Goal: Task Accomplishment & Management: Manage account settings

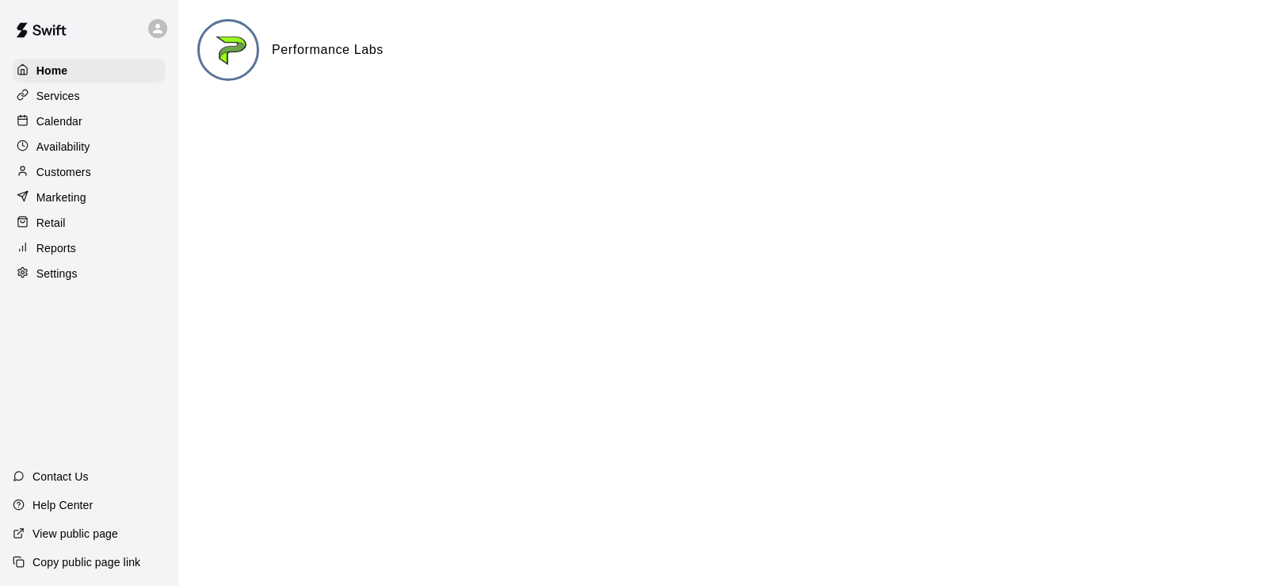
click at [58, 125] on p "Calendar" at bounding box center [59, 121] width 46 height 16
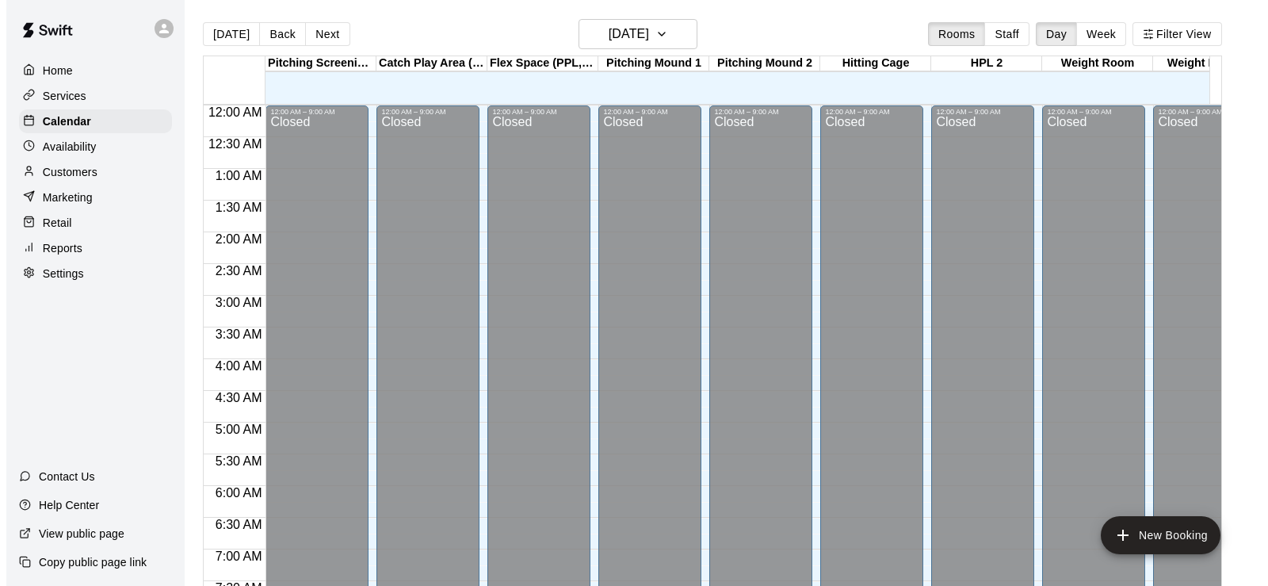
scroll to position [857, 0]
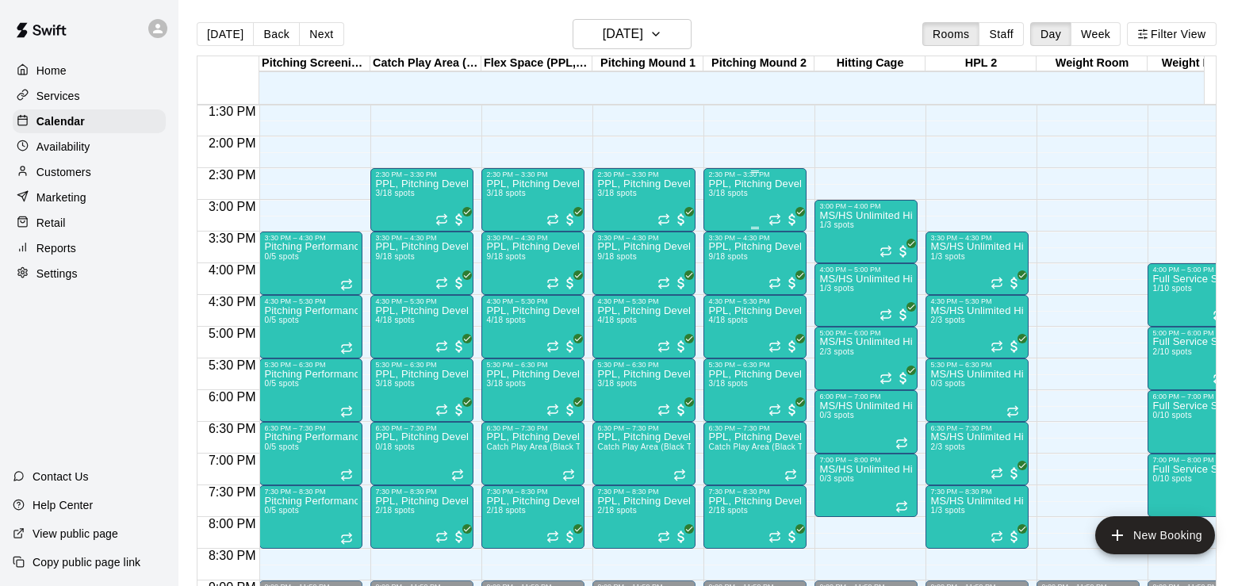
click at [724, 209] on div "PPL, Pitching Development Session 3/18 spots" at bounding box center [755, 471] width 94 height 586
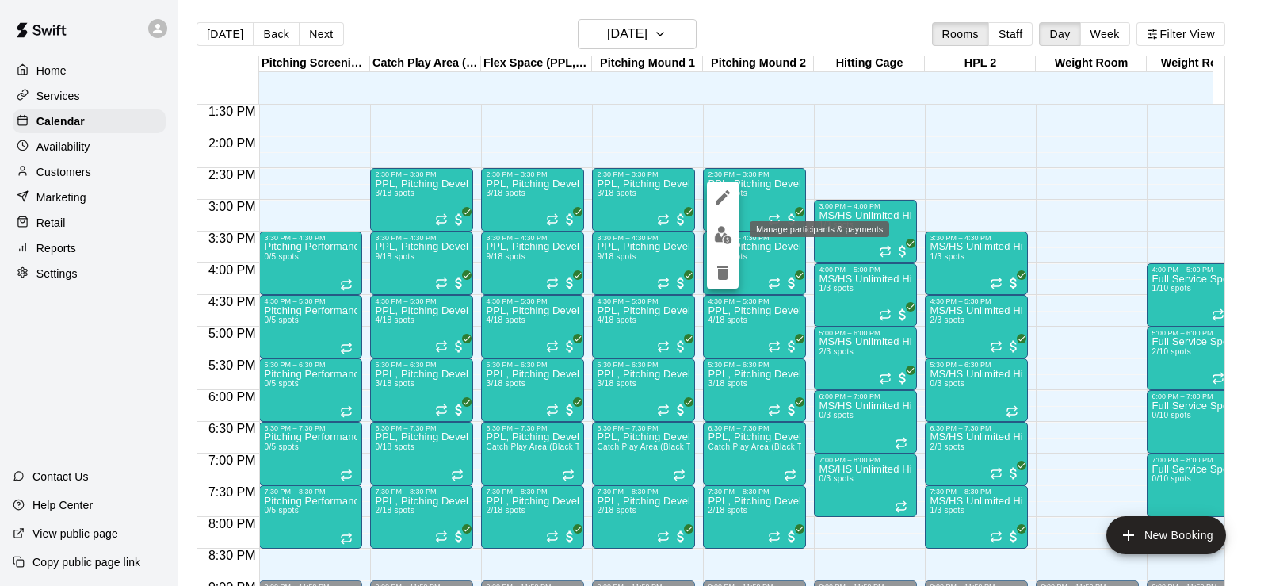
click at [721, 239] on img "edit" at bounding box center [723, 235] width 18 height 18
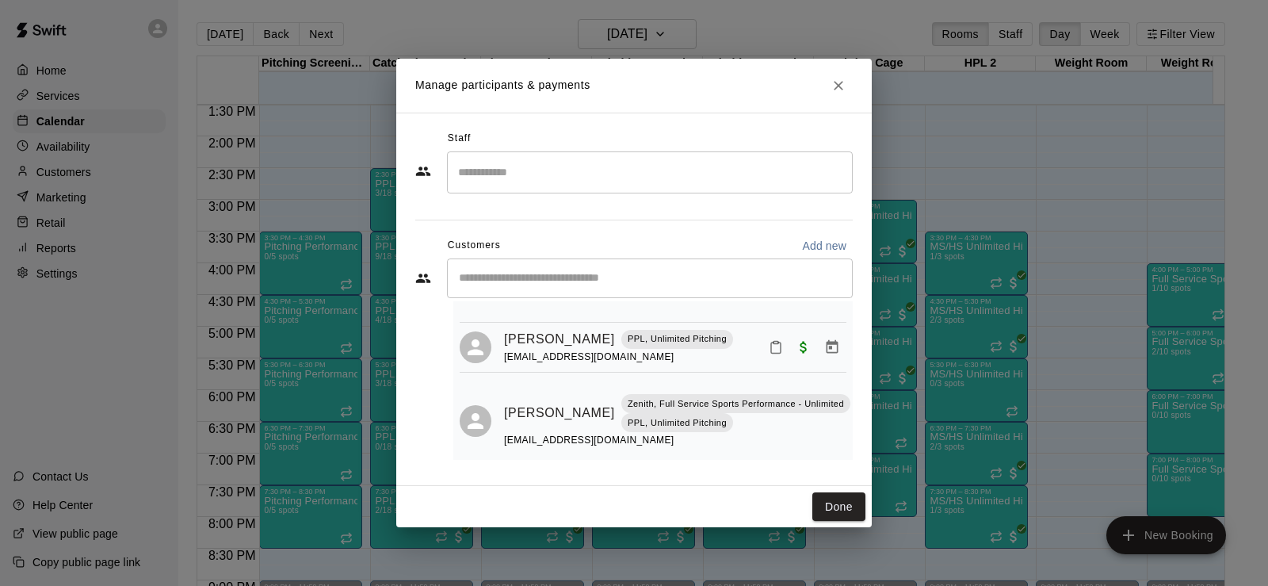
scroll to position [133, 0]
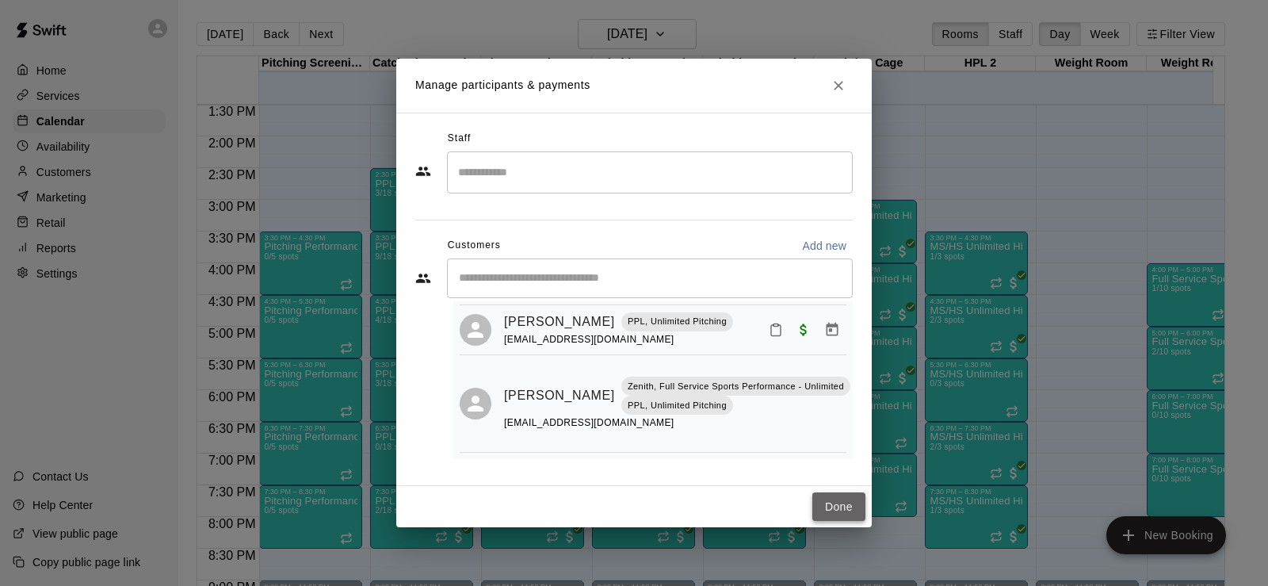
click at [825, 505] on button "Done" at bounding box center [839, 506] width 53 height 29
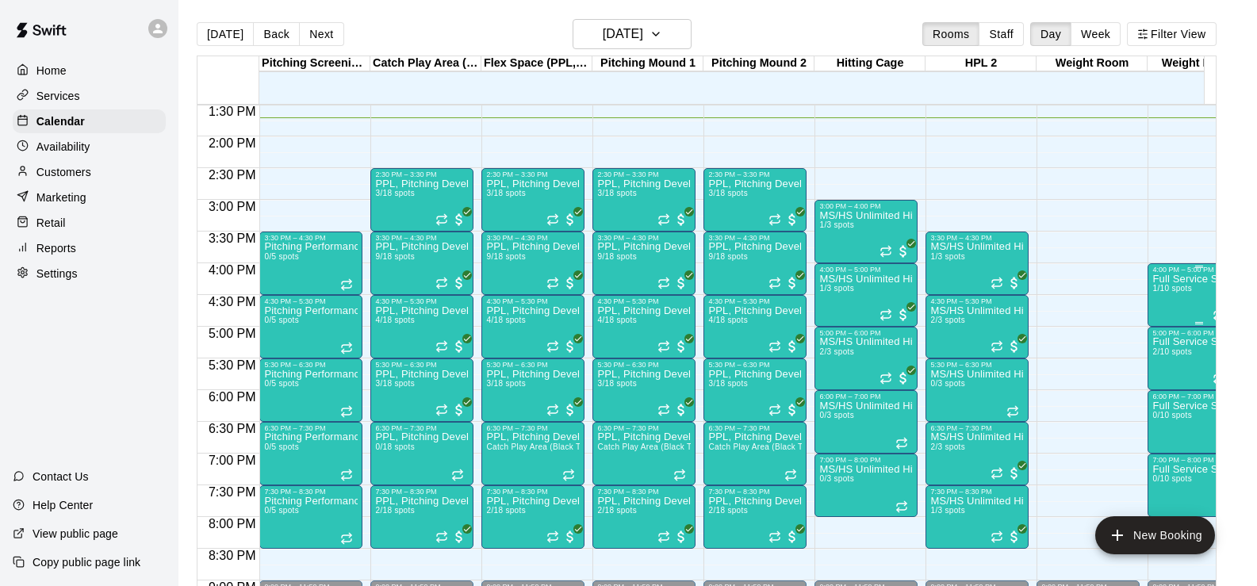
click at [1173, 293] on span "1/10 spots" at bounding box center [1171, 288] width 39 height 9
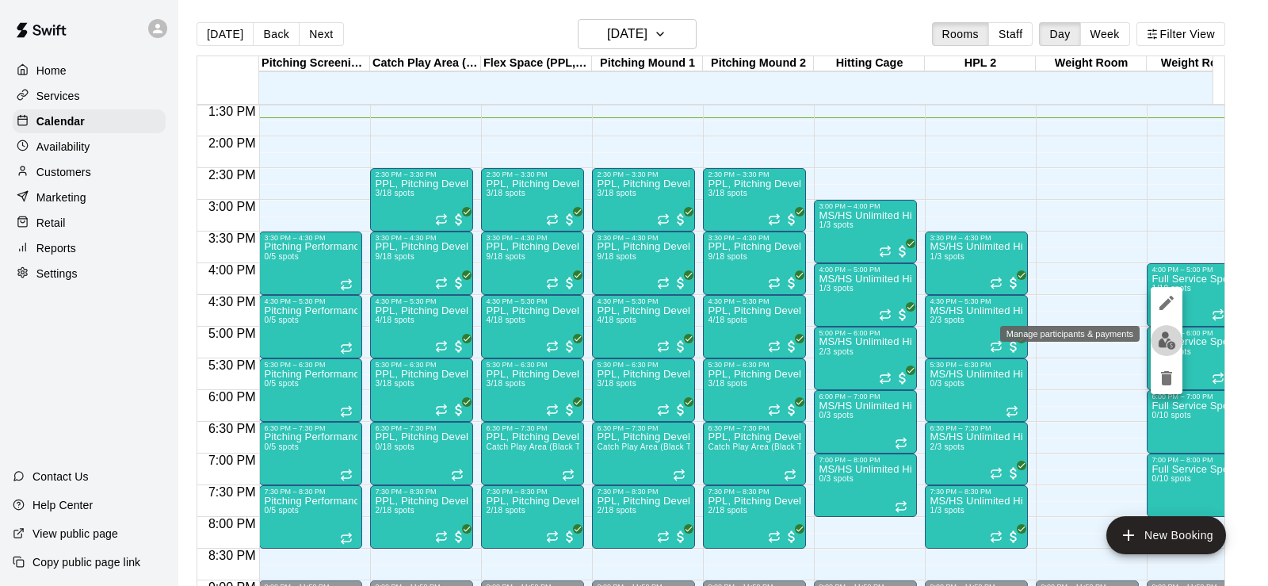
click at [1171, 335] on img "edit" at bounding box center [1167, 340] width 18 height 18
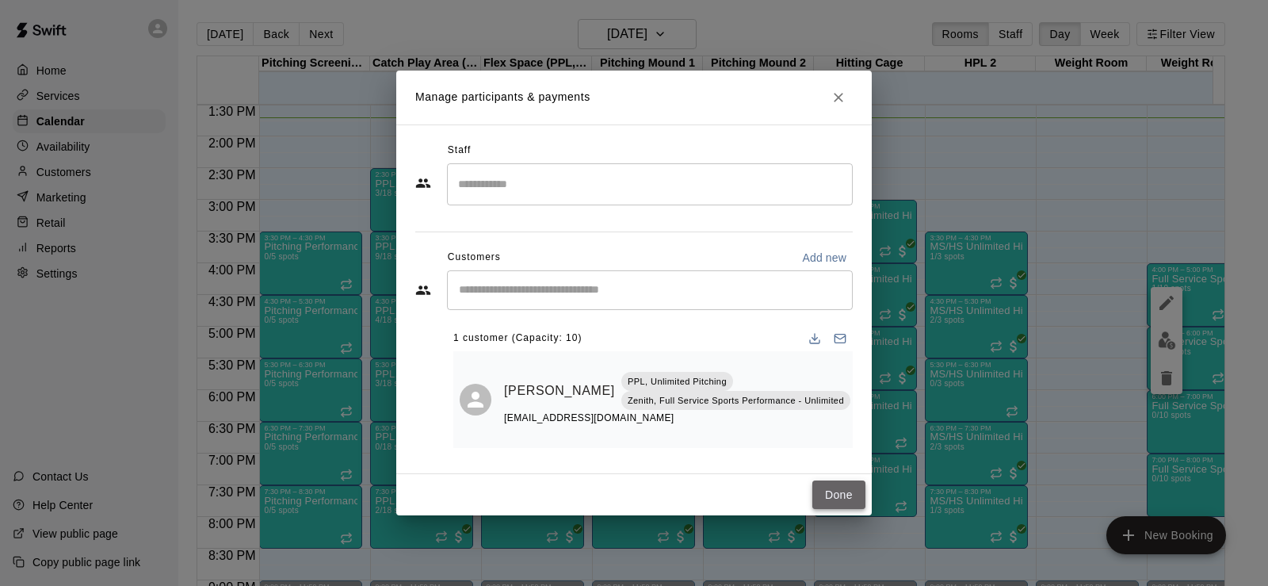
click at [844, 495] on button "Done" at bounding box center [839, 494] width 53 height 29
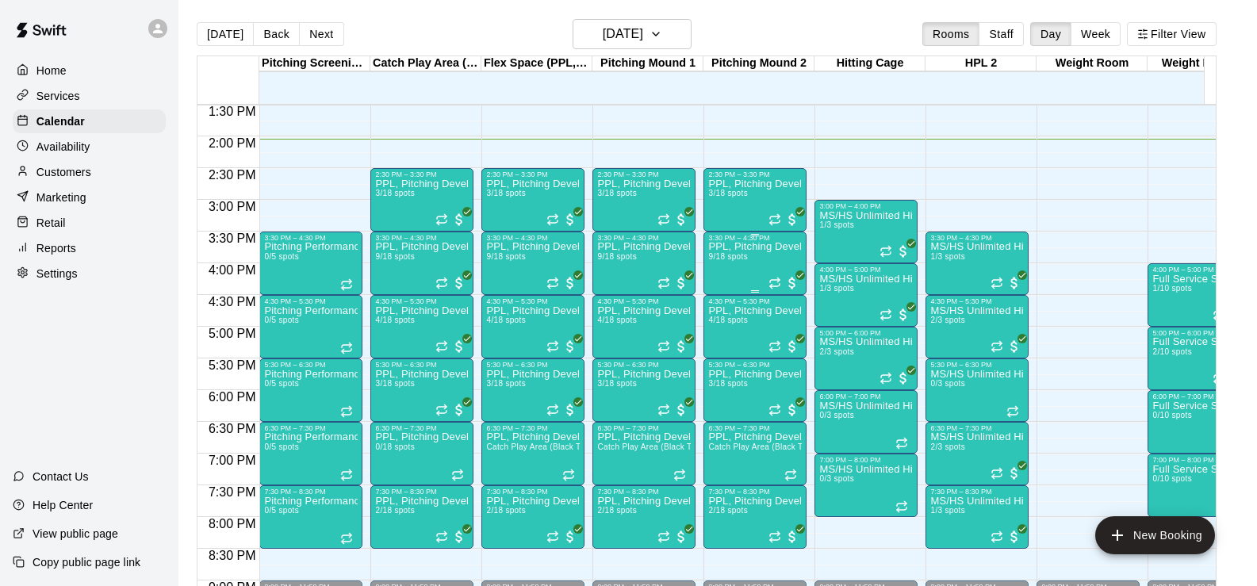
click at [742, 266] on div "PPL, Pitching Development Session 9/18 spots" at bounding box center [755, 535] width 94 height 586
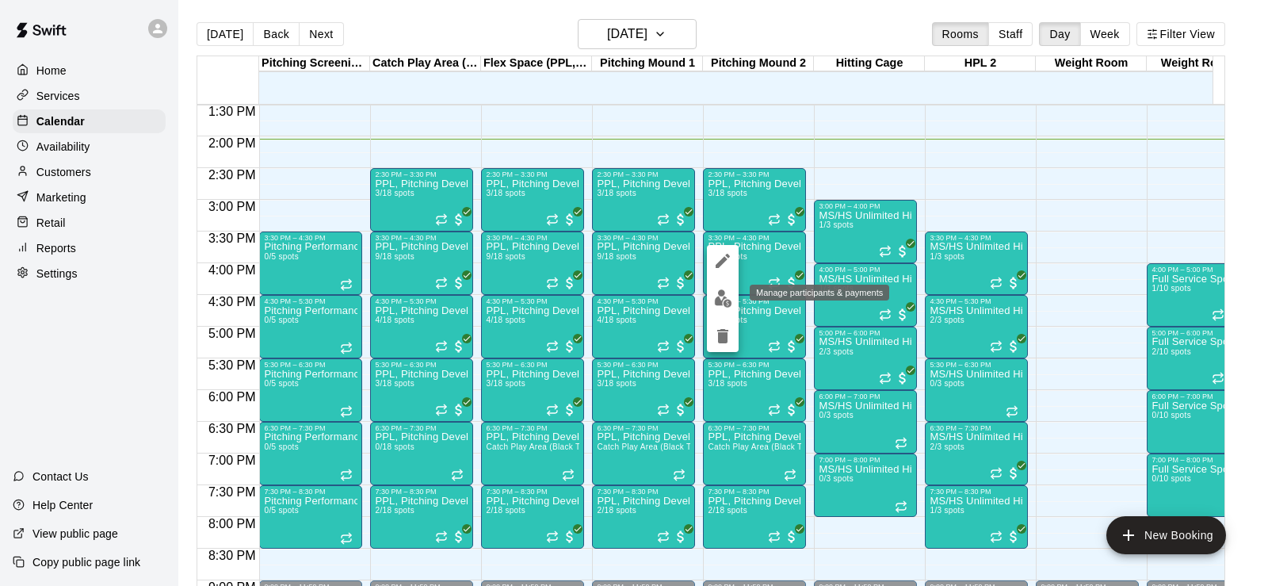
click at [722, 303] on img "edit" at bounding box center [723, 298] width 18 height 18
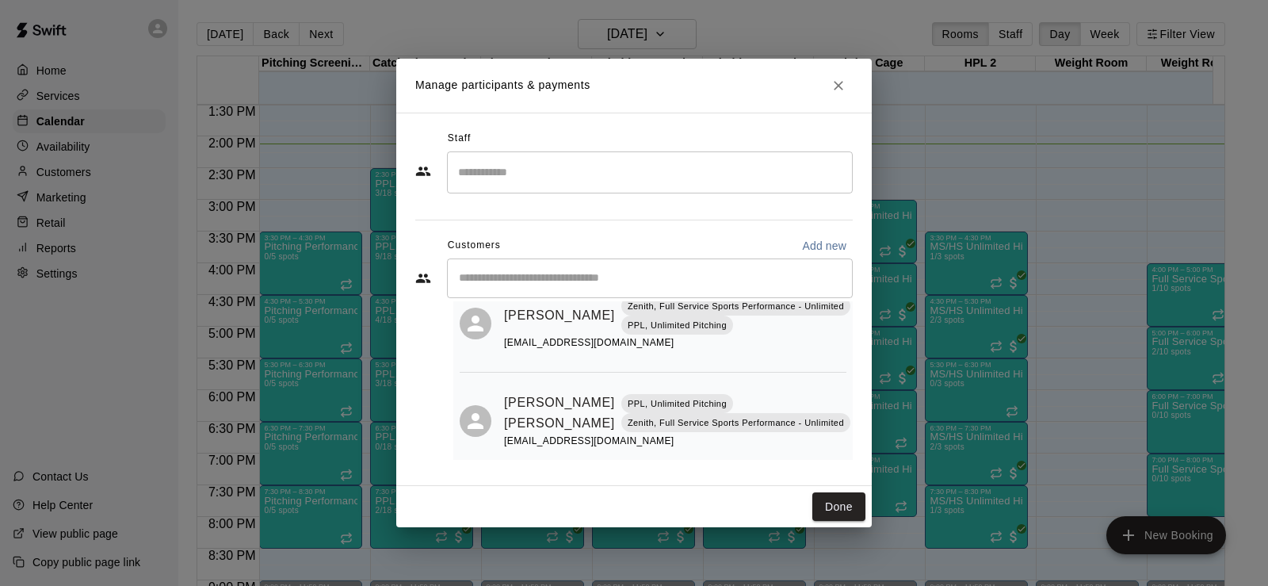
scroll to position [596, 0]
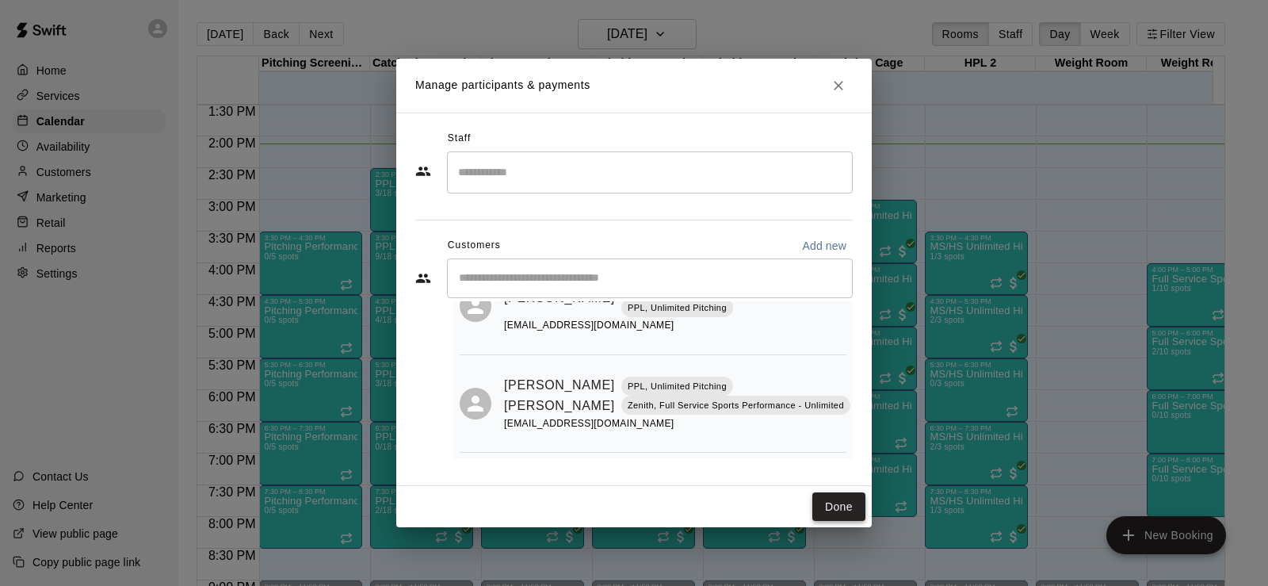
click at [840, 511] on button "Done" at bounding box center [839, 506] width 53 height 29
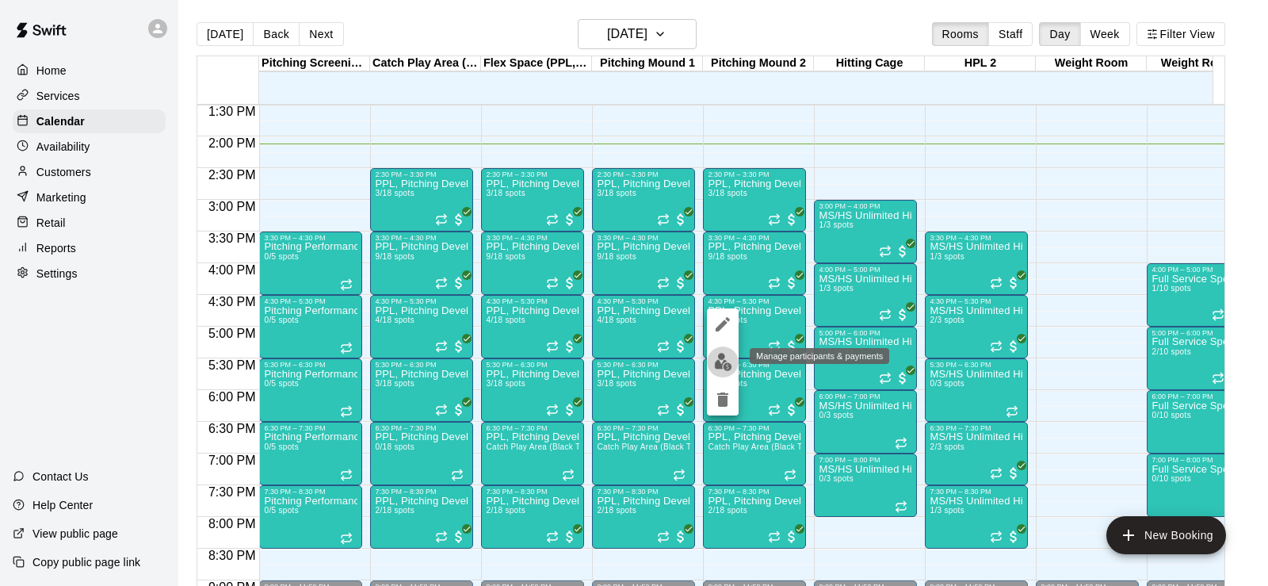
click at [726, 364] on img "edit" at bounding box center [723, 362] width 18 height 18
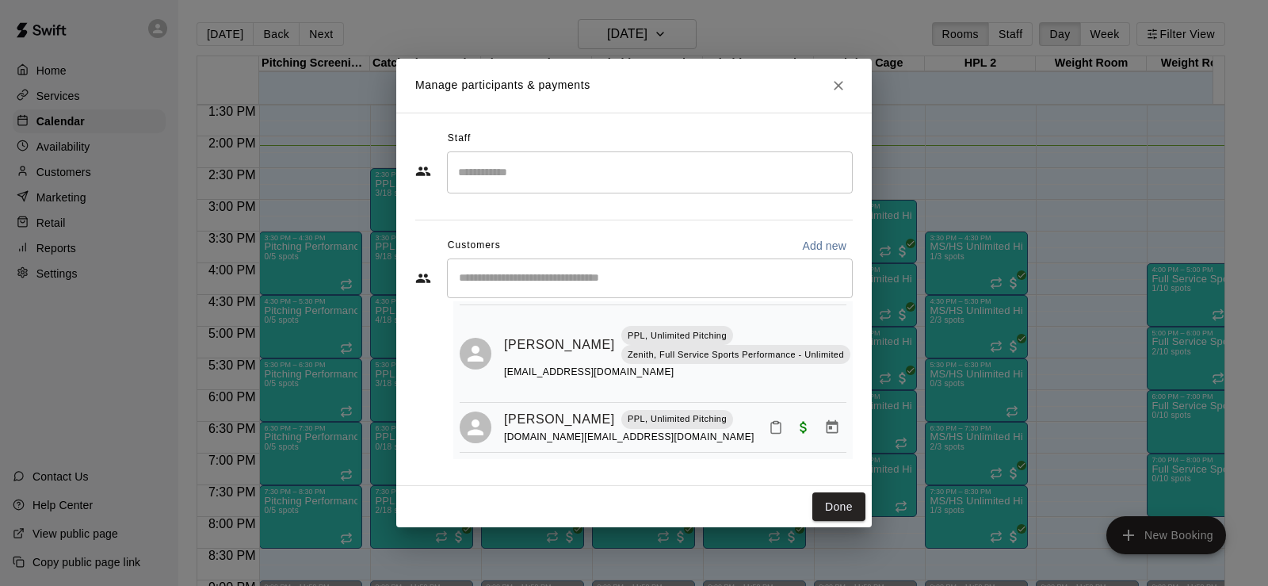
scroll to position [243, 0]
click at [831, 509] on button "Done" at bounding box center [839, 506] width 53 height 29
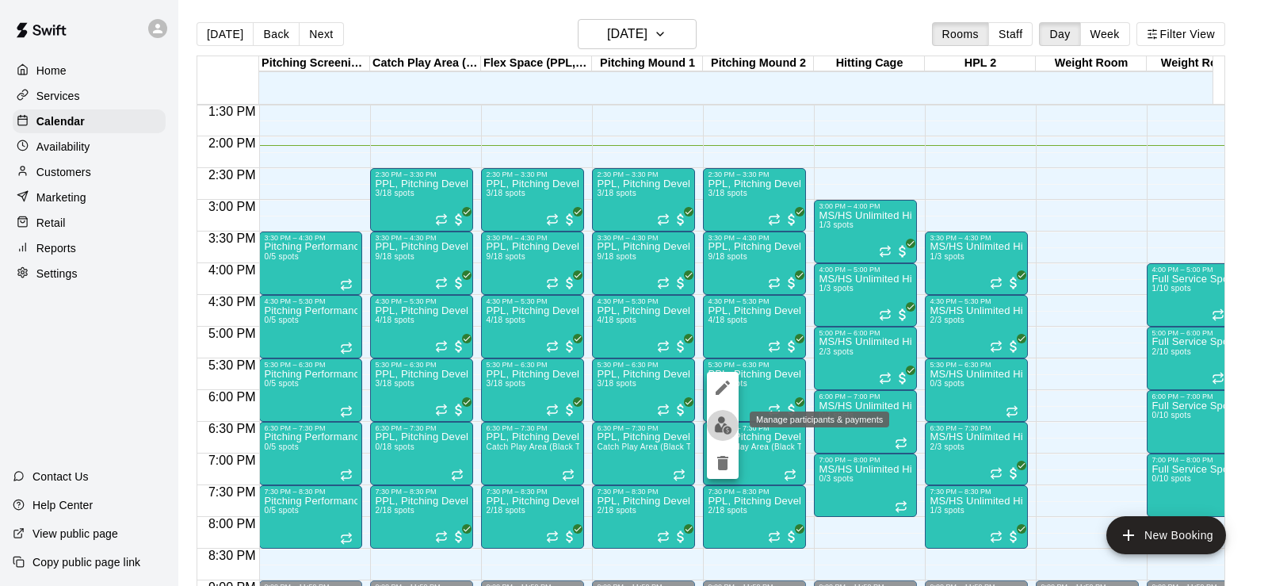
click at [723, 427] on img "edit" at bounding box center [723, 425] width 18 height 18
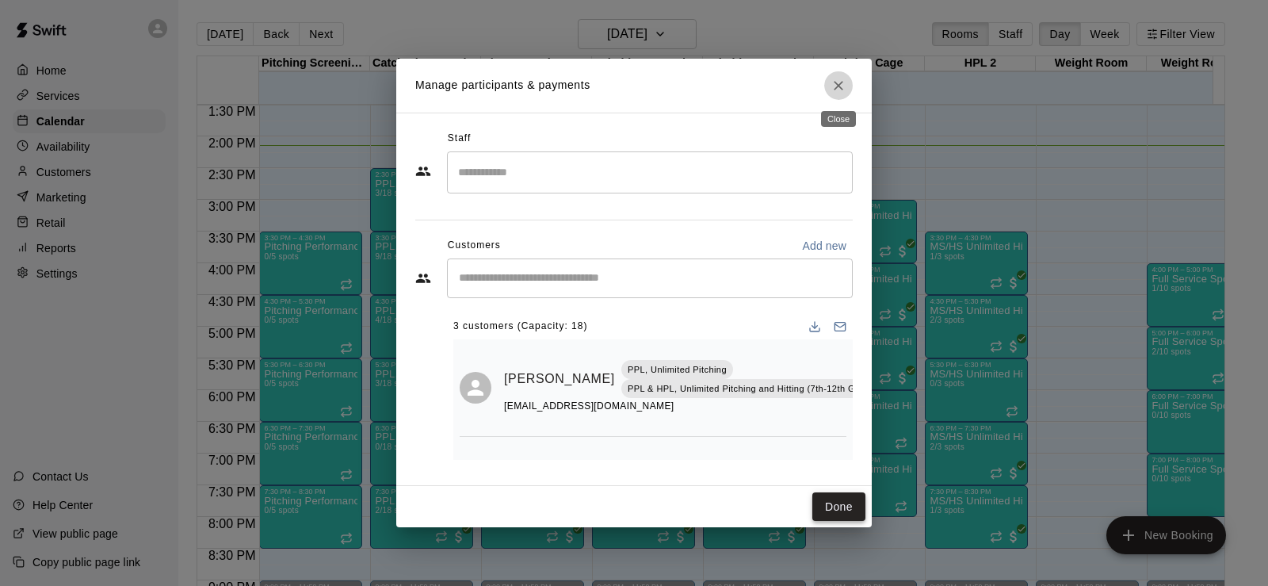
click at [845, 509] on button "Done" at bounding box center [839, 506] width 53 height 29
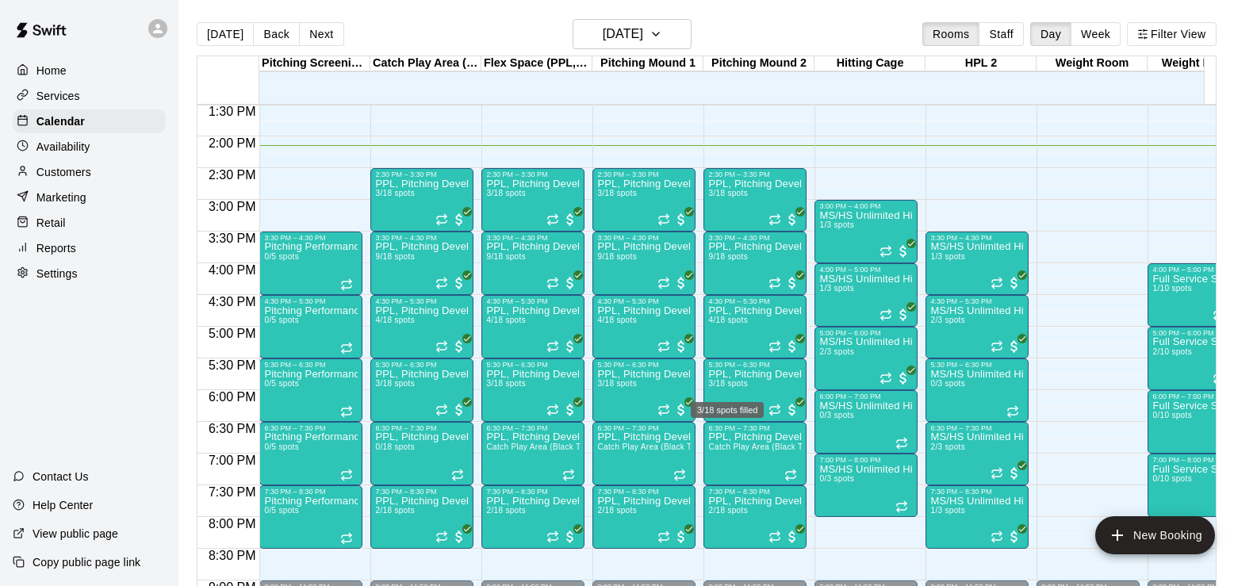
drag, startPoint x: 733, startPoint y: 388, endPoint x: 733, endPoint y: 398, distance: 10.3
click at [733, 388] on span "3/18 spots" at bounding box center [727, 383] width 39 height 9
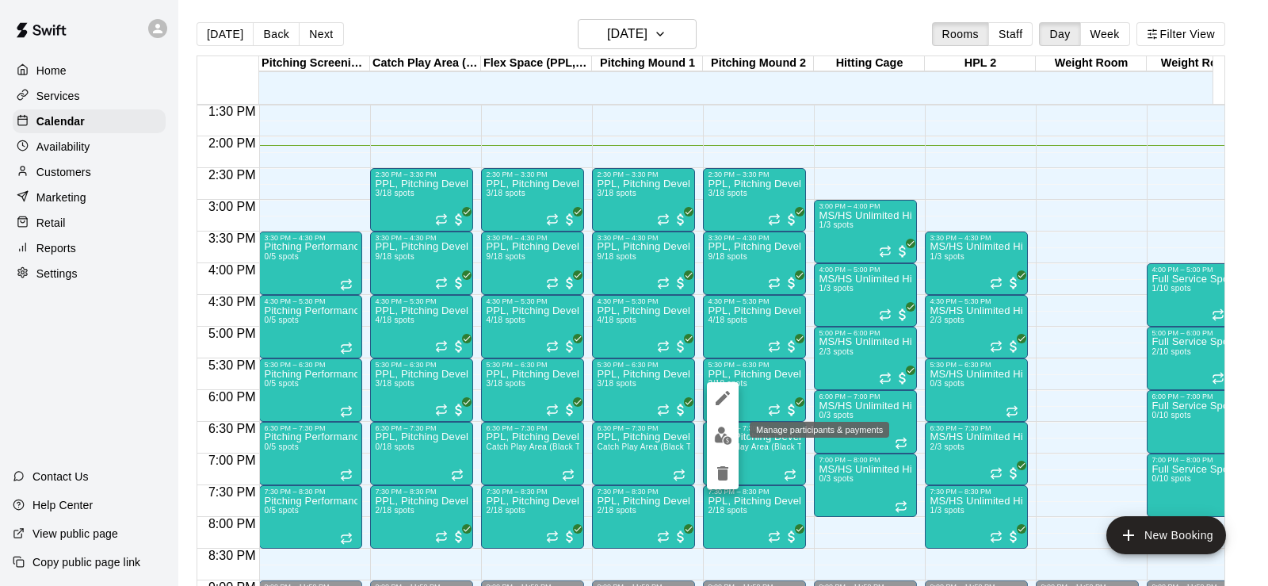
click at [719, 437] on img "edit" at bounding box center [723, 436] width 18 height 18
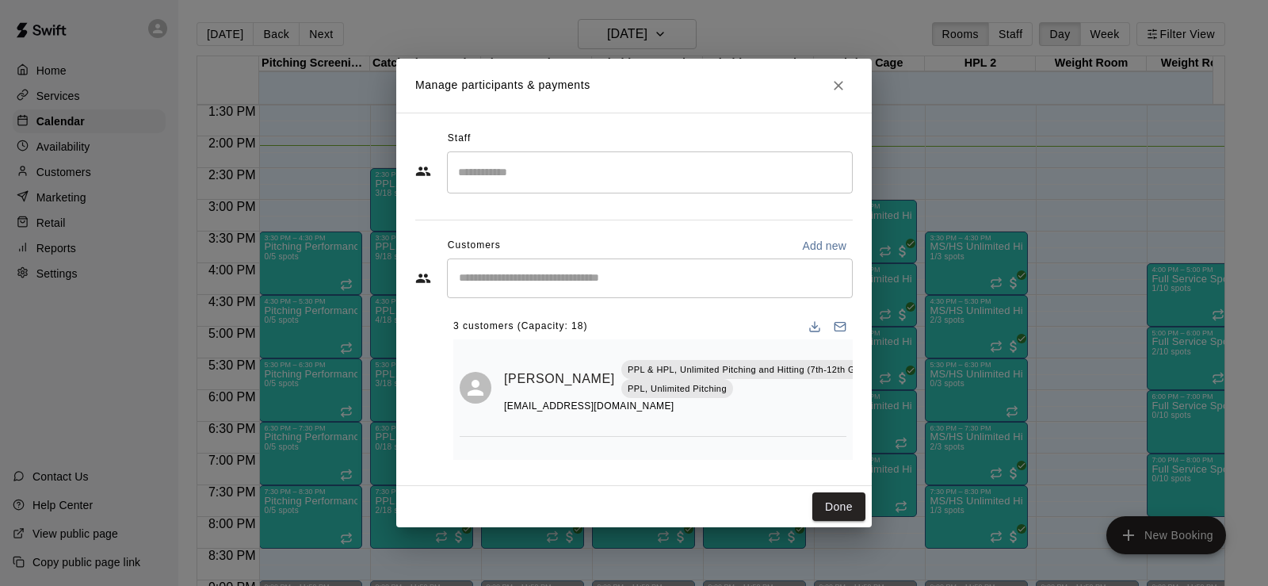
scroll to position [145, 0]
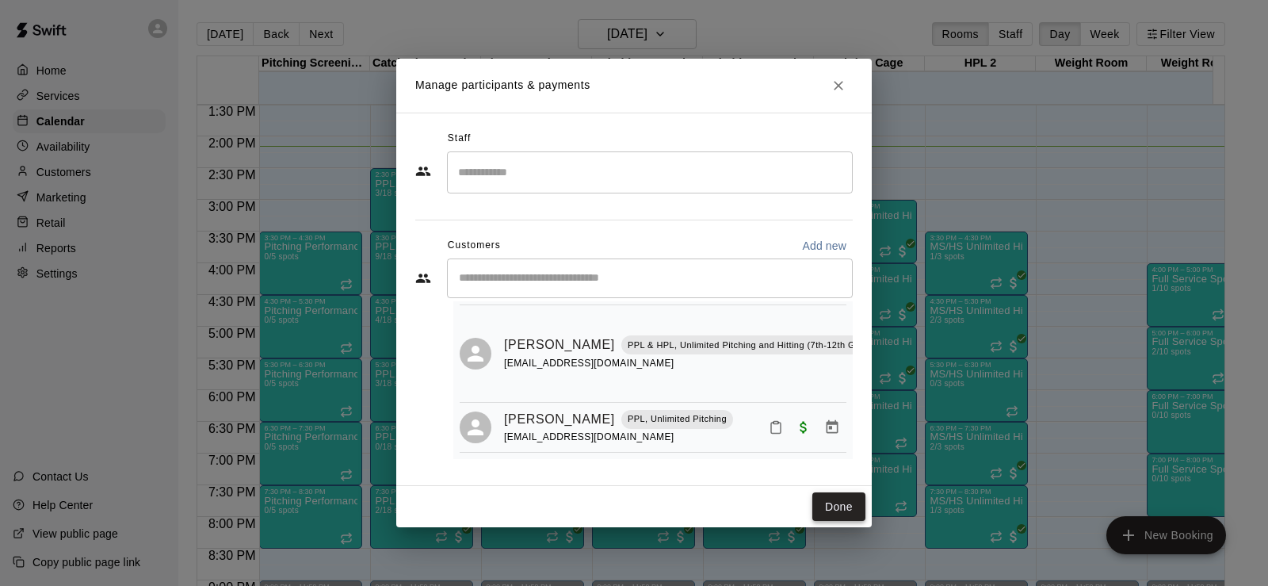
click at [846, 506] on button "Done" at bounding box center [839, 506] width 53 height 29
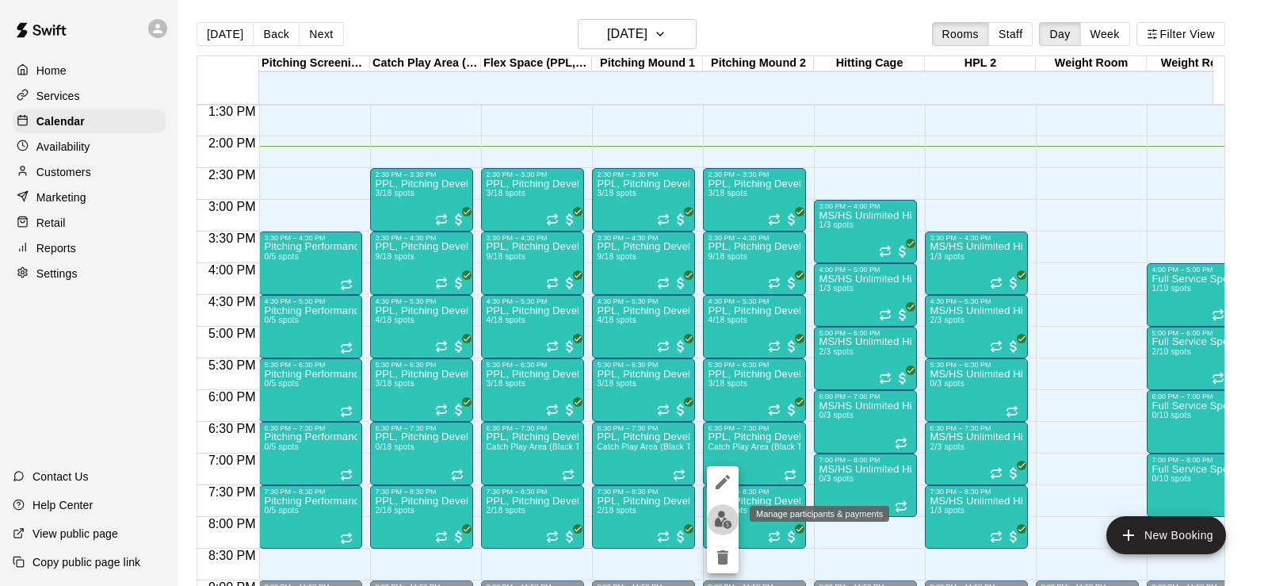
click at [735, 514] on button "edit" at bounding box center [723, 519] width 32 height 31
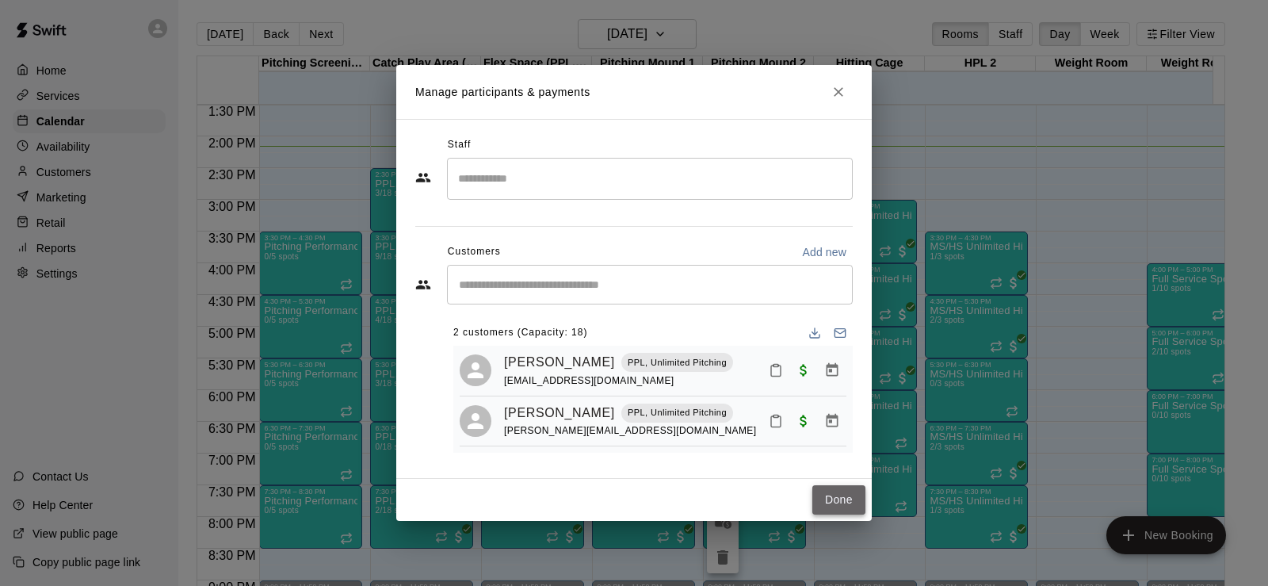
click at [840, 495] on button "Done" at bounding box center [839, 499] width 53 height 29
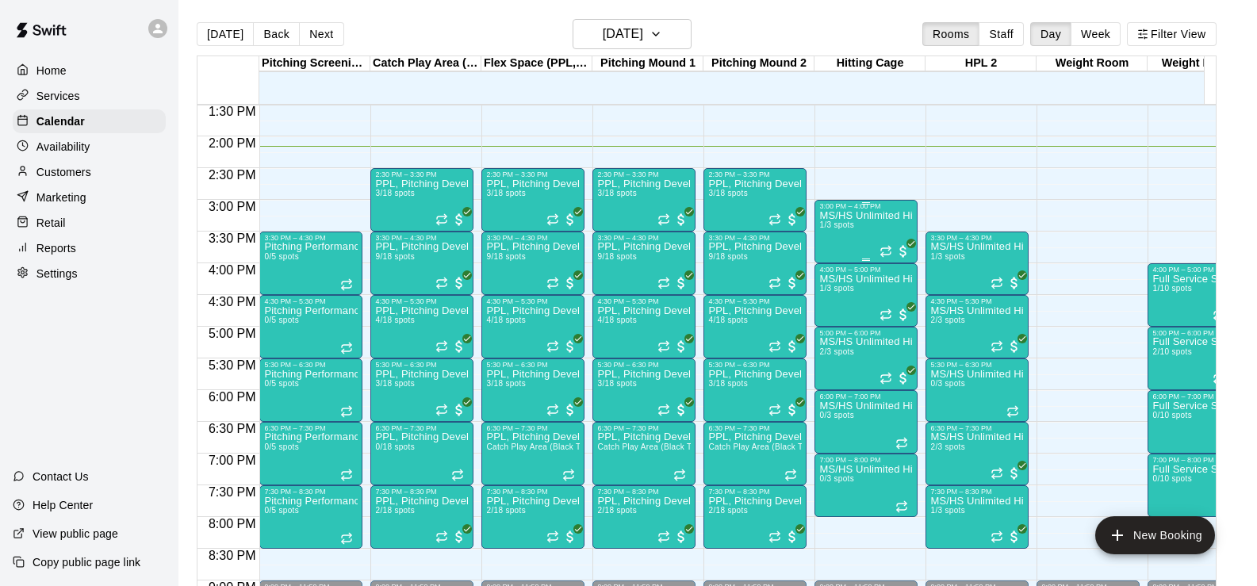
click at [857, 239] on div "MS/HS Unlimited Hitting 1/3 spots" at bounding box center [866, 503] width 94 height 586
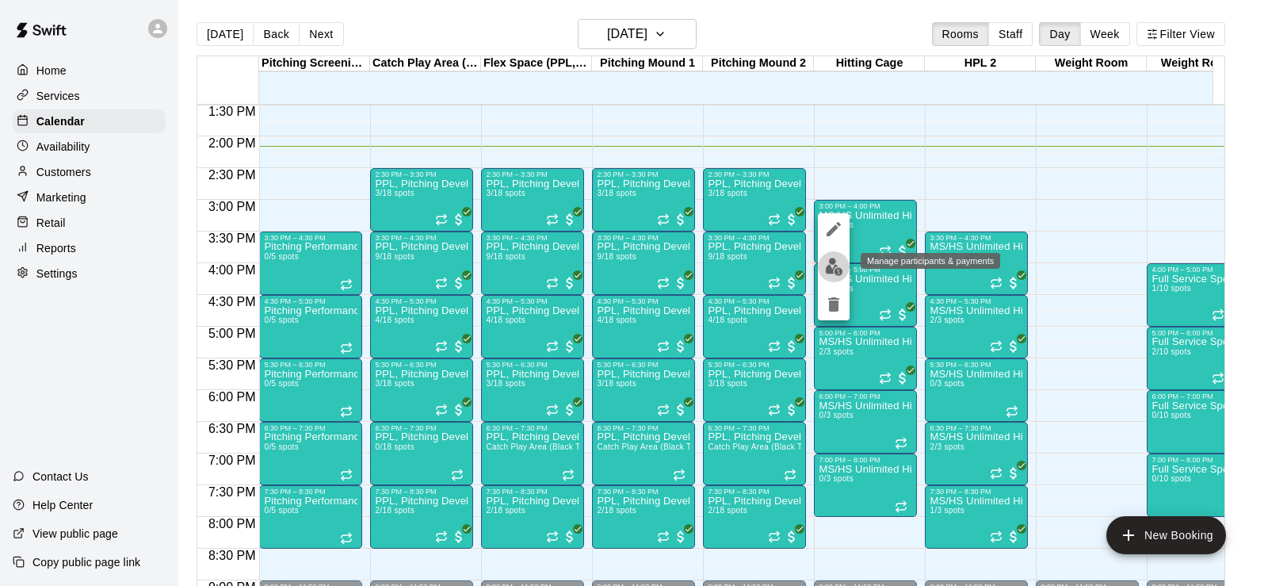
click at [844, 271] on button "edit" at bounding box center [834, 266] width 32 height 31
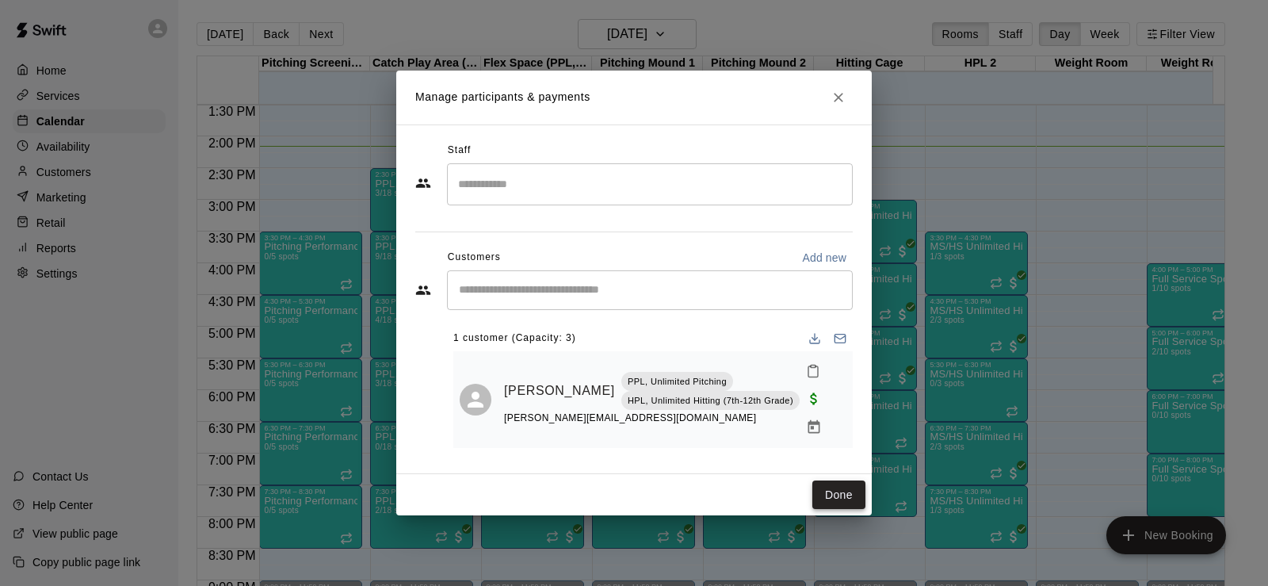
click at [827, 483] on button "Done" at bounding box center [839, 494] width 53 height 29
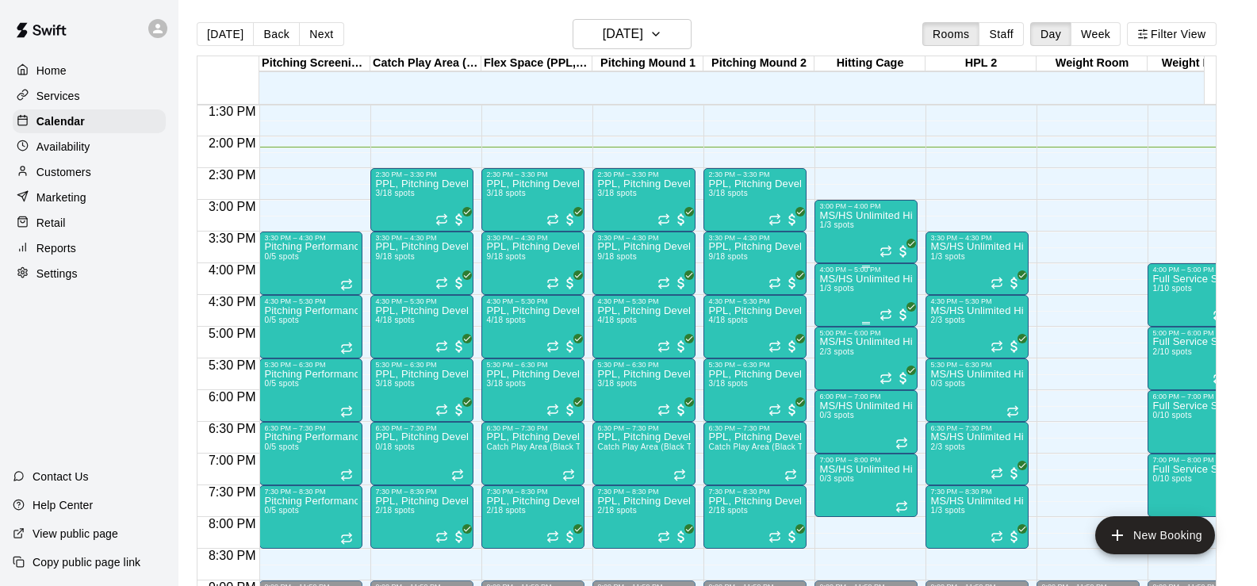
click at [842, 289] on span "1/3 spots" at bounding box center [836, 288] width 35 height 9
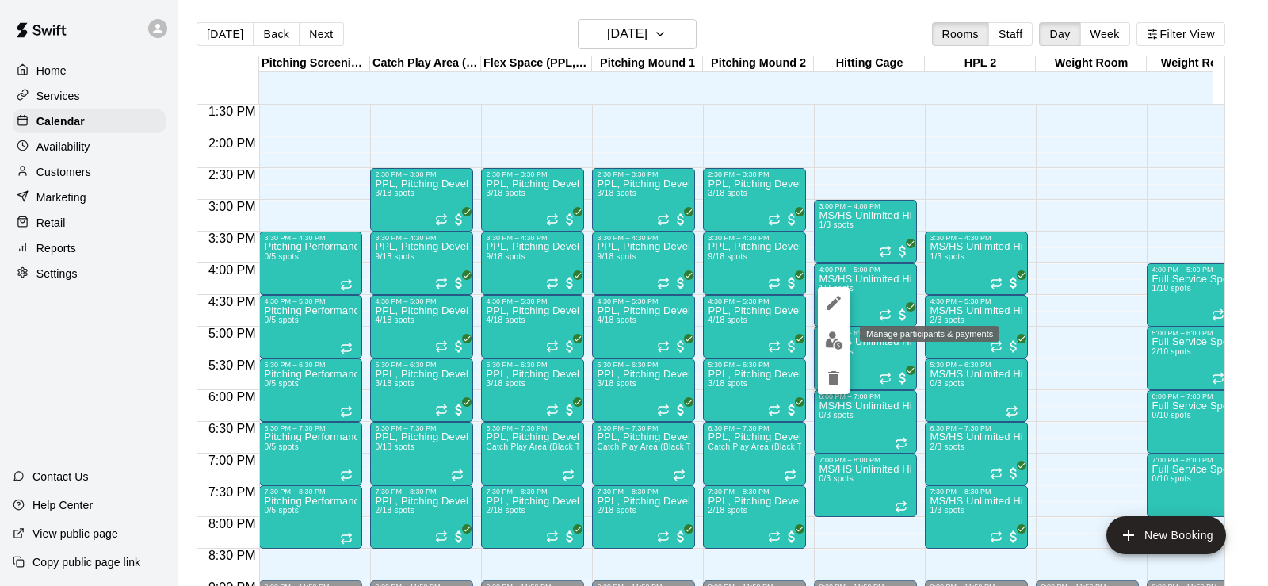
click at [840, 343] on img "edit" at bounding box center [834, 340] width 18 height 18
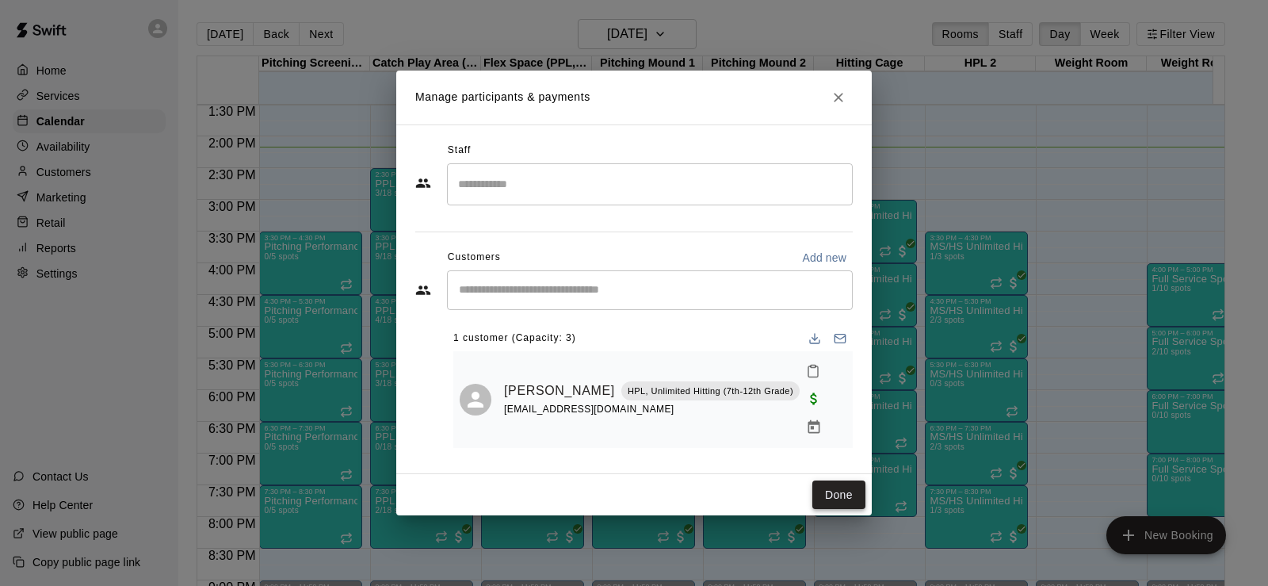
click at [825, 480] on button "Done" at bounding box center [839, 494] width 53 height 29
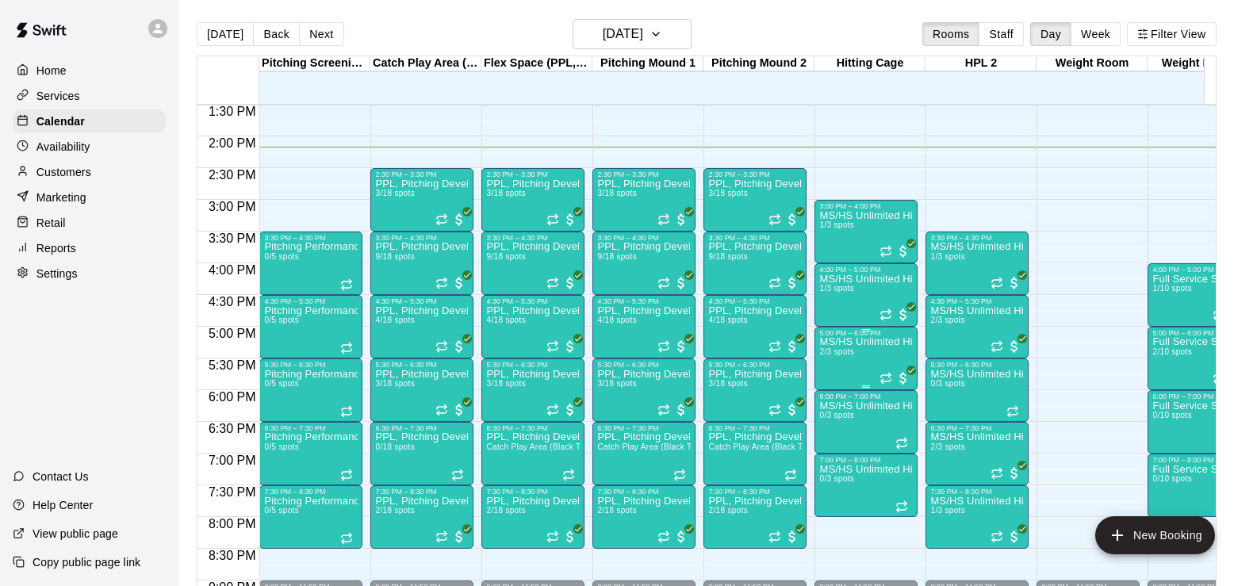
click at [850, 356] on span "2/3 spots" at bounding box center [836, 351] width 35 height 9
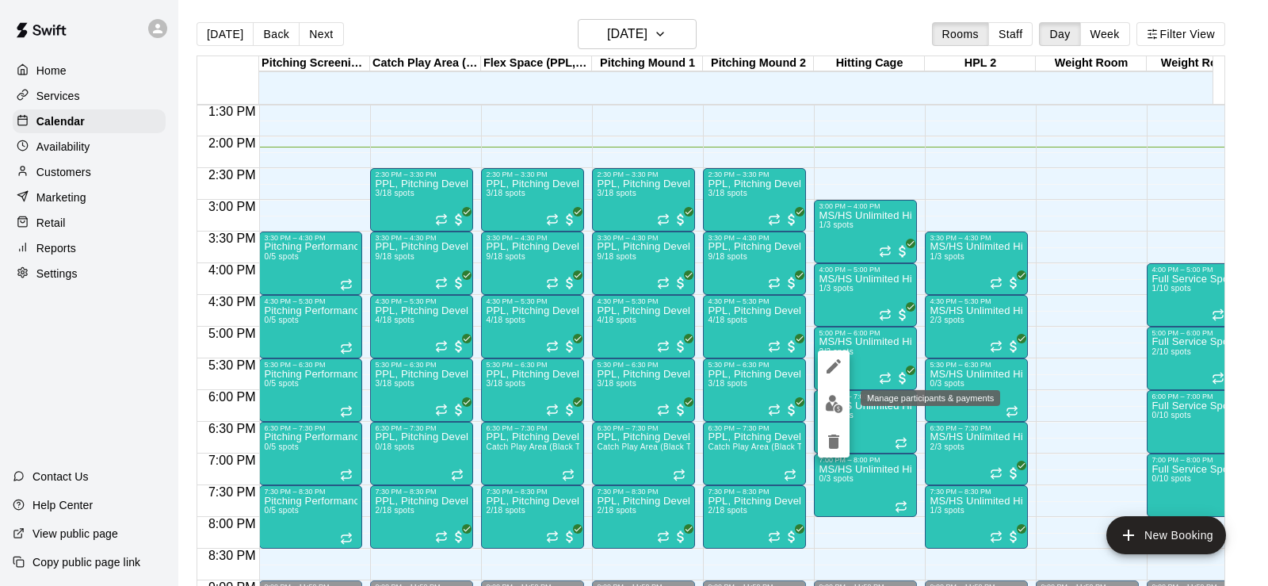
click at [832, 394] on button "edit" at bounding box center [834, 403] width 32 height 31
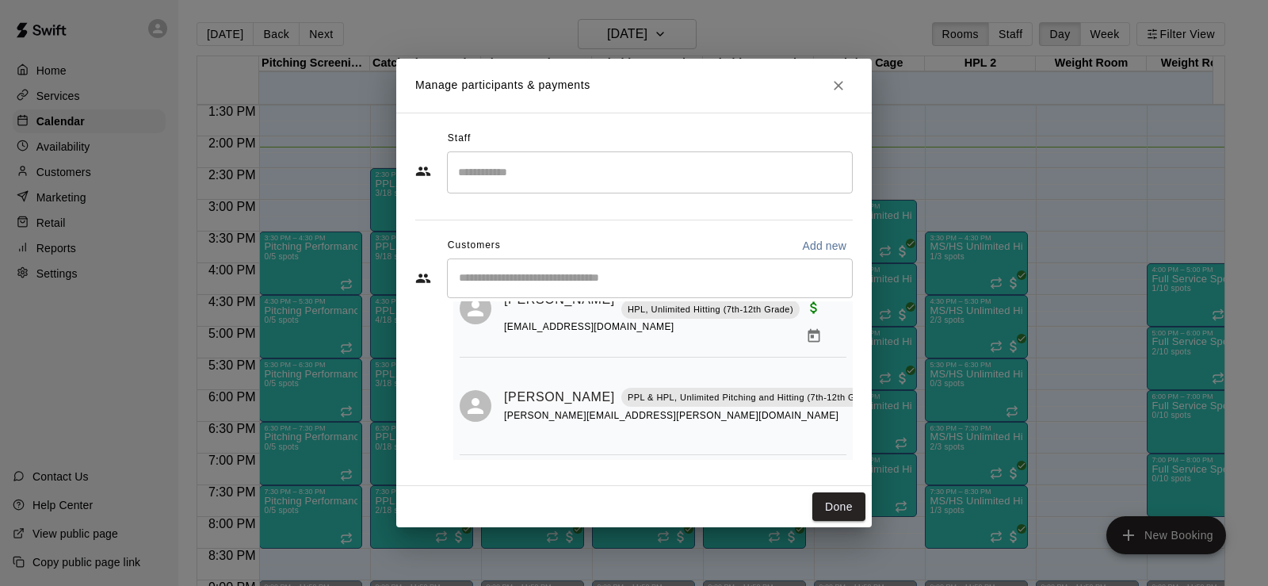
scroll to position [93, 0]
click at [832, 506] on button "Done" at bounding box center [839, 506] width 53 height 29
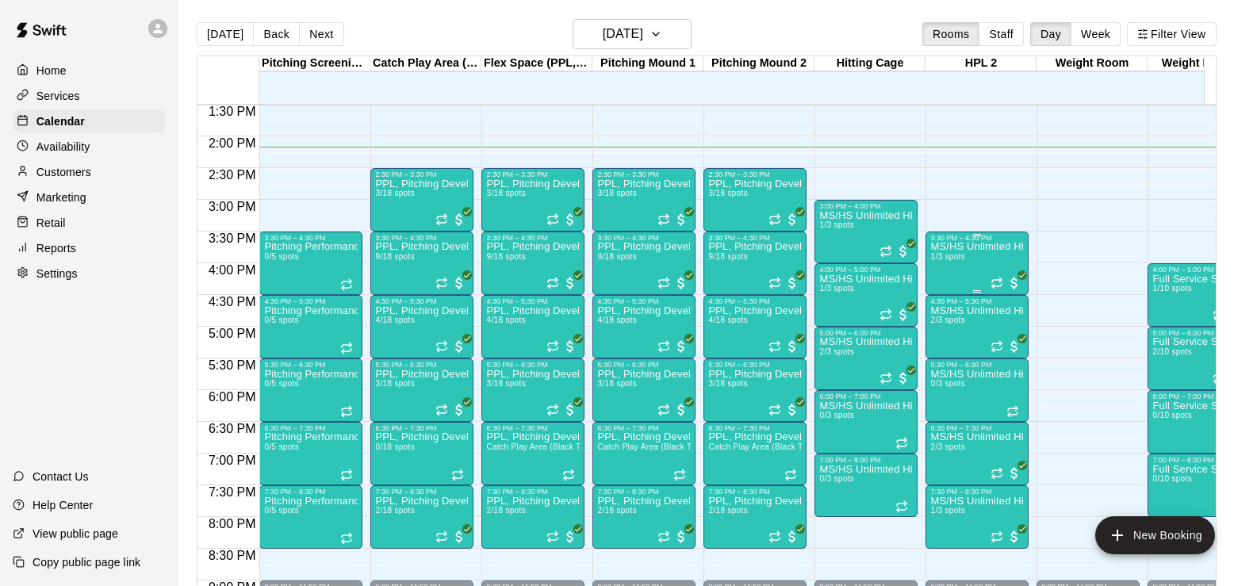
click at [967, 247] on p "MS/HS Unlimited Hitting" at bounding box center [977, 247] width 94 height 0
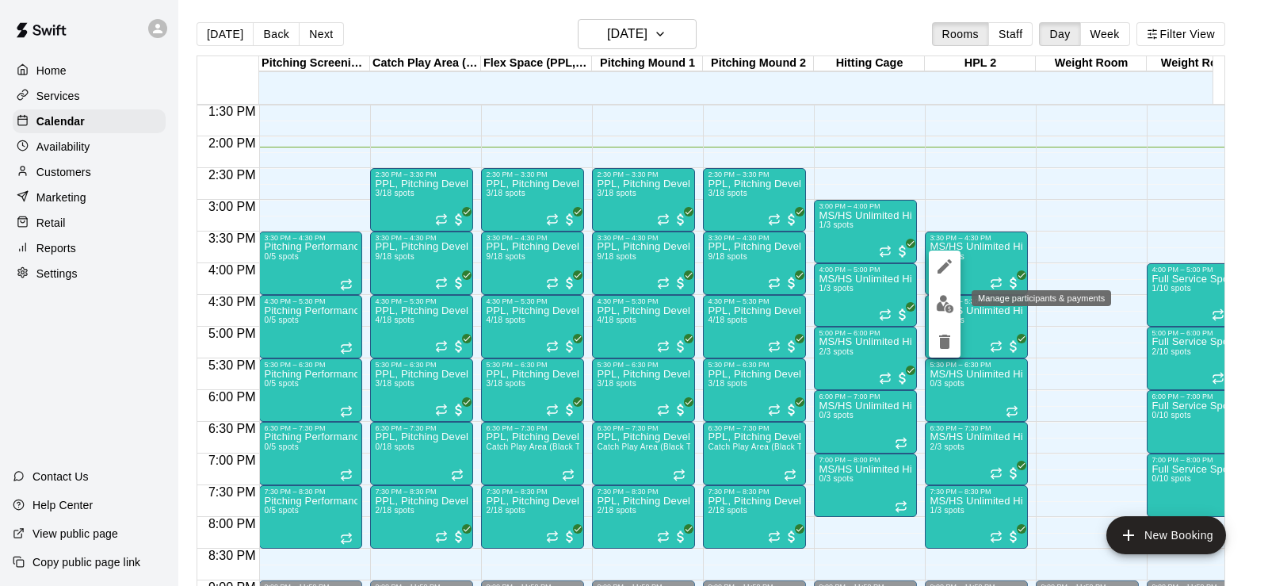
click at [947, 301] on img "edit" at bounding box center [945, 304] width 18 height 18
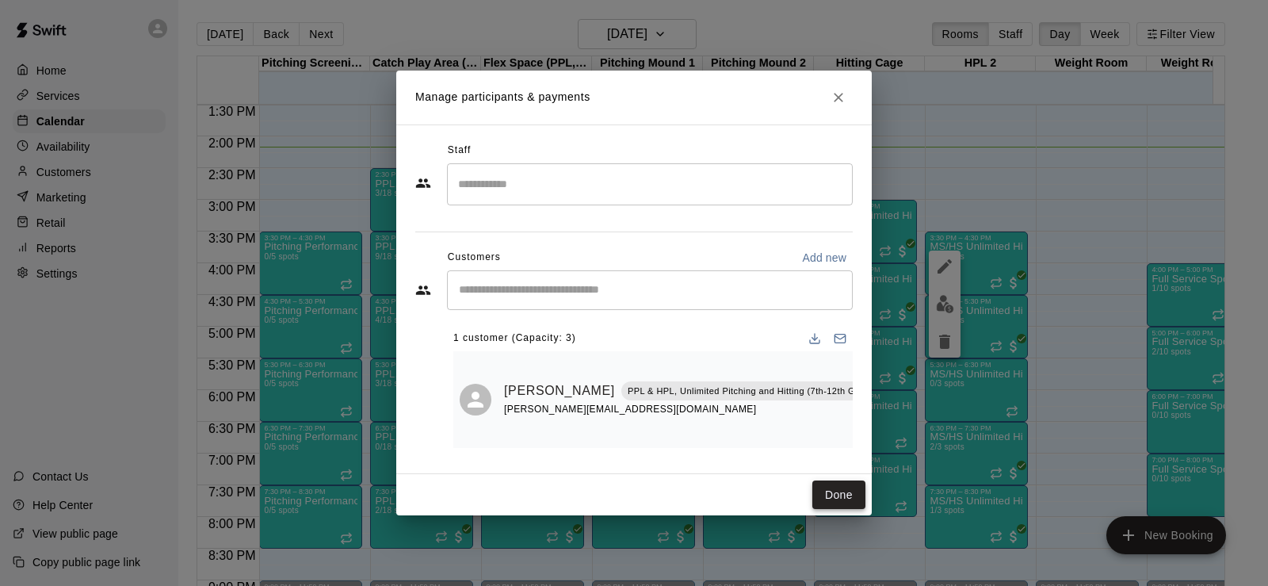
click at [823, 500] on button "Done" at bounding box center [839, 494] width 53 height 29
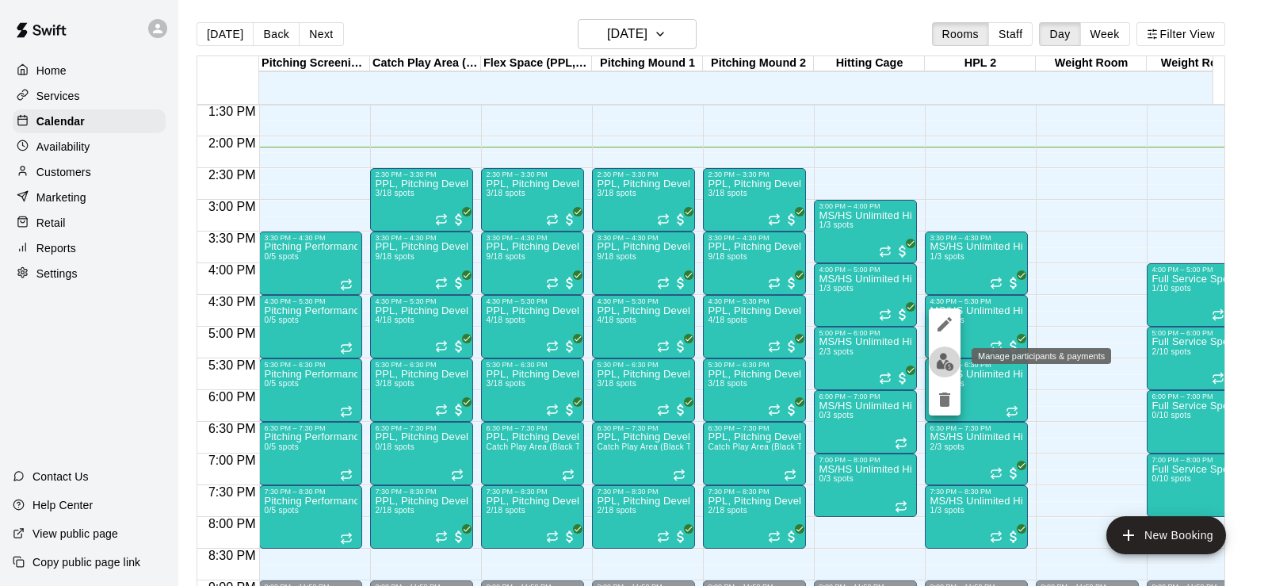
click at [941, 369] on img "edit" at bounding box center [945, 362] width 18 height 18
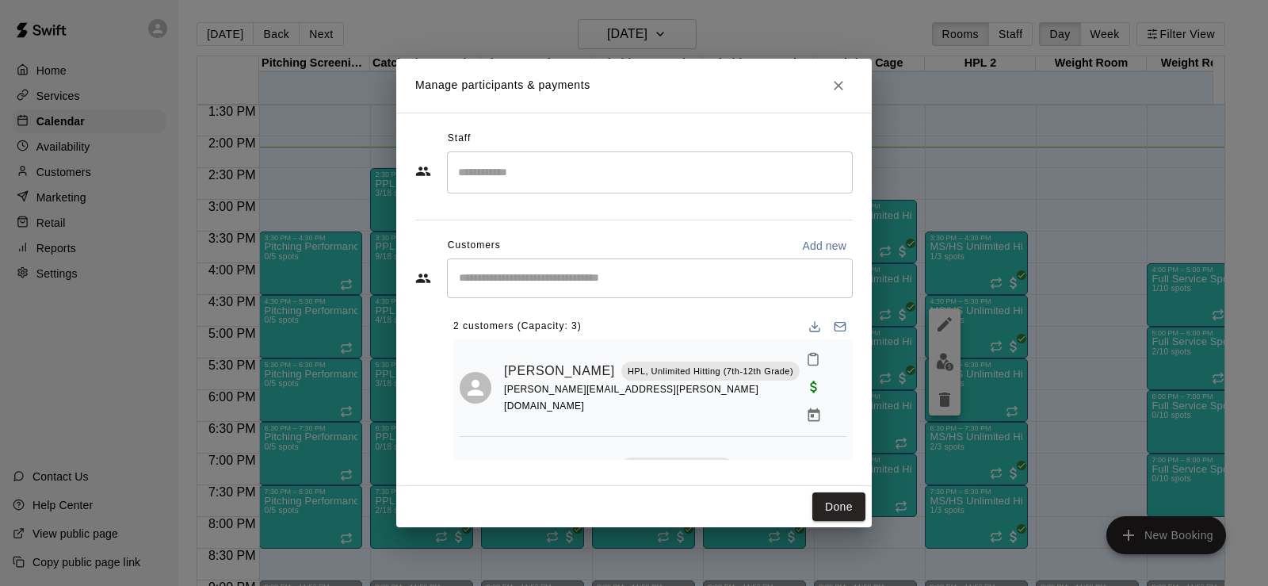
scroll to position [68, 0]
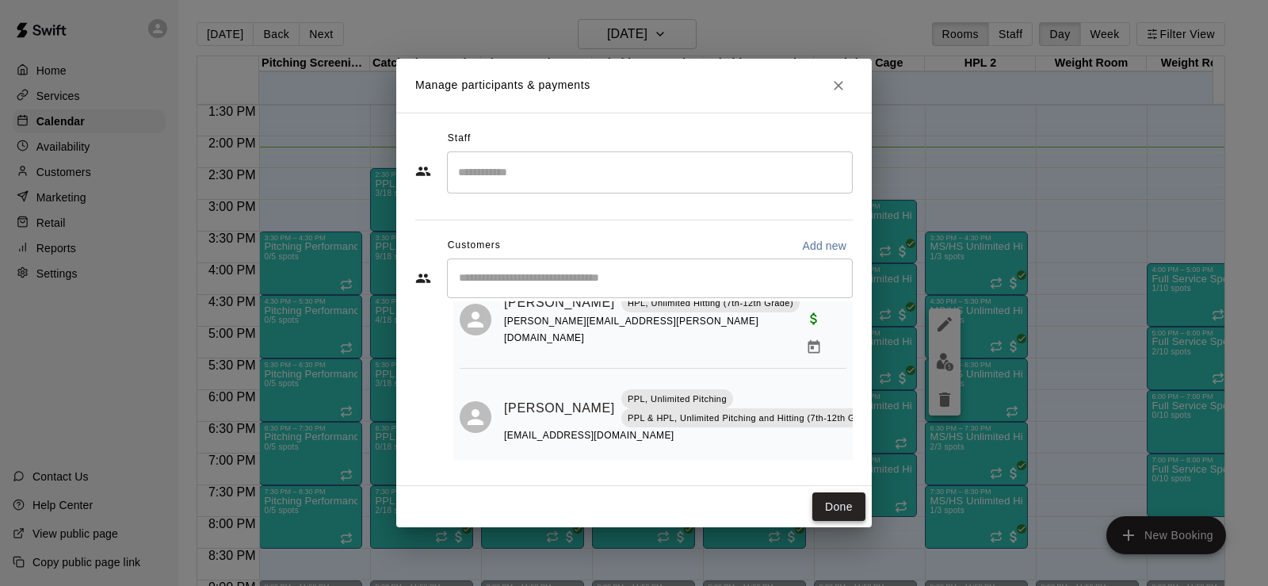
click at [838, 513] on button "Done" at bounding box center [839, 506] width 53 height 29
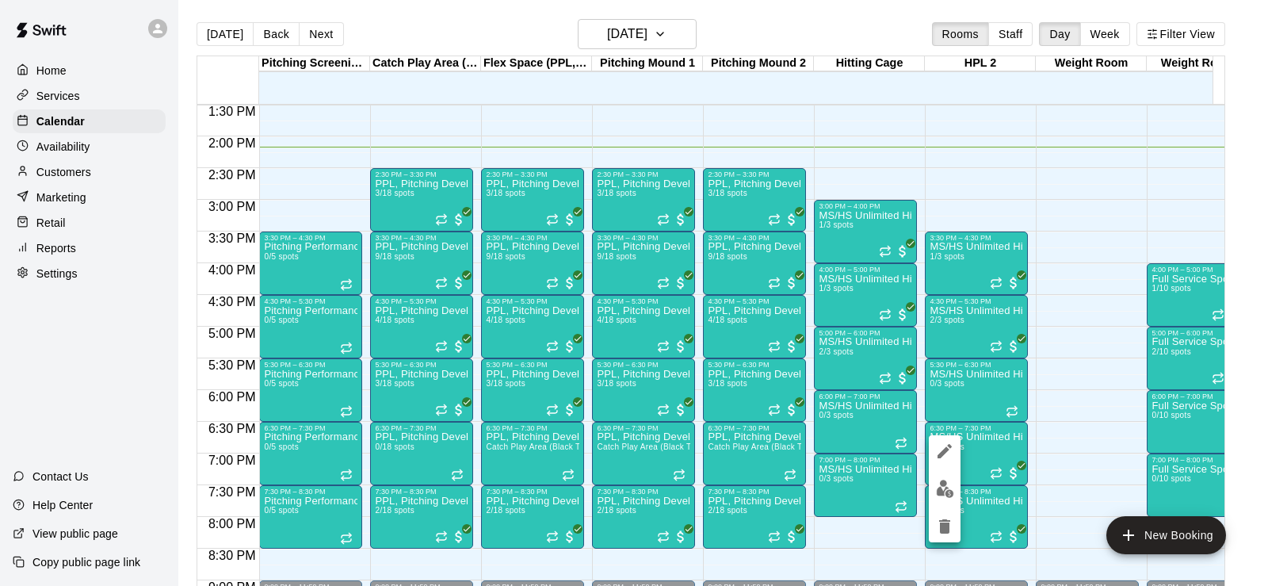
click at [949, 480] on img "edit" at bounding box center [945, 489] width 18 height 18
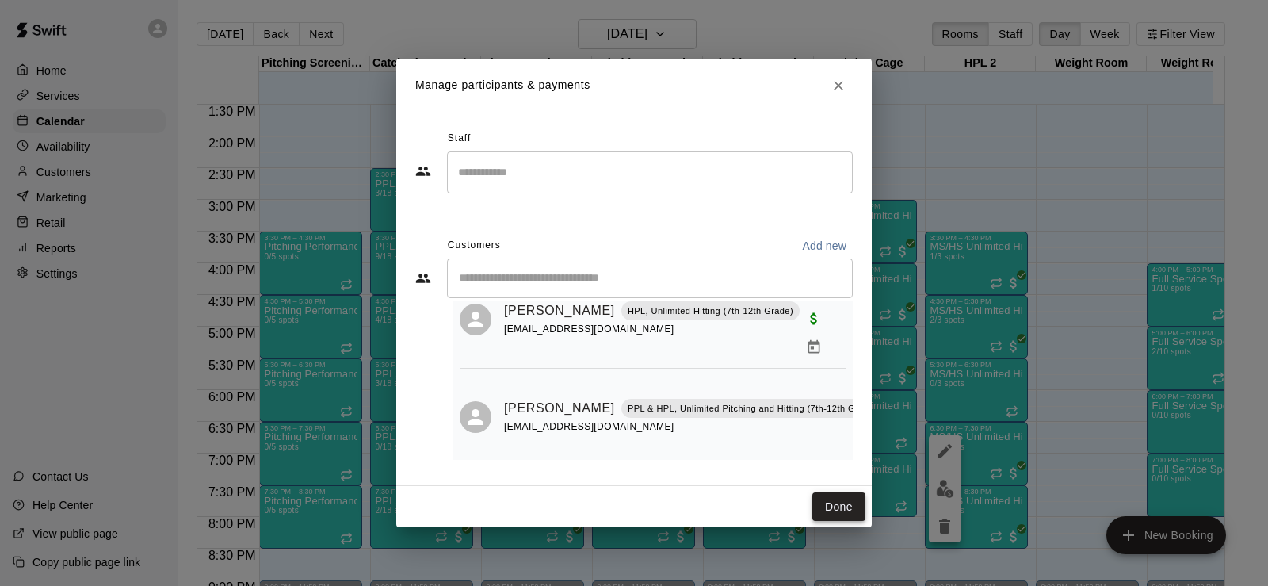
click at [827, 507] on button "Done" at bounding box center [839, 506] width 53 height 29
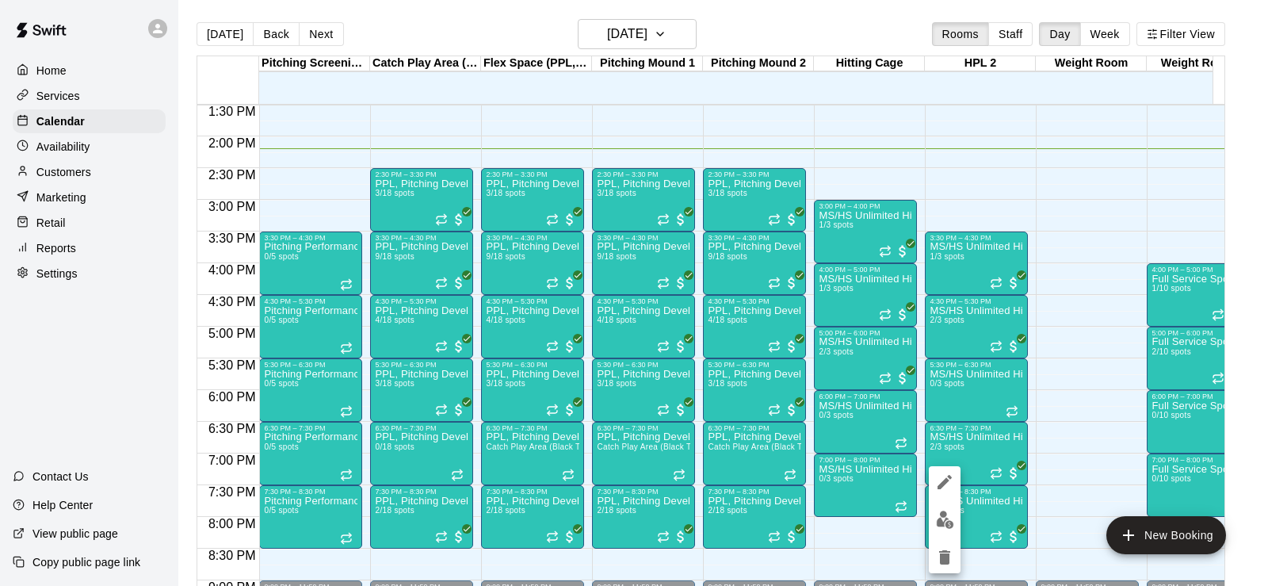
click at [939, 518] on img "edit" at bounding box center [945, 520] width 18 height 18
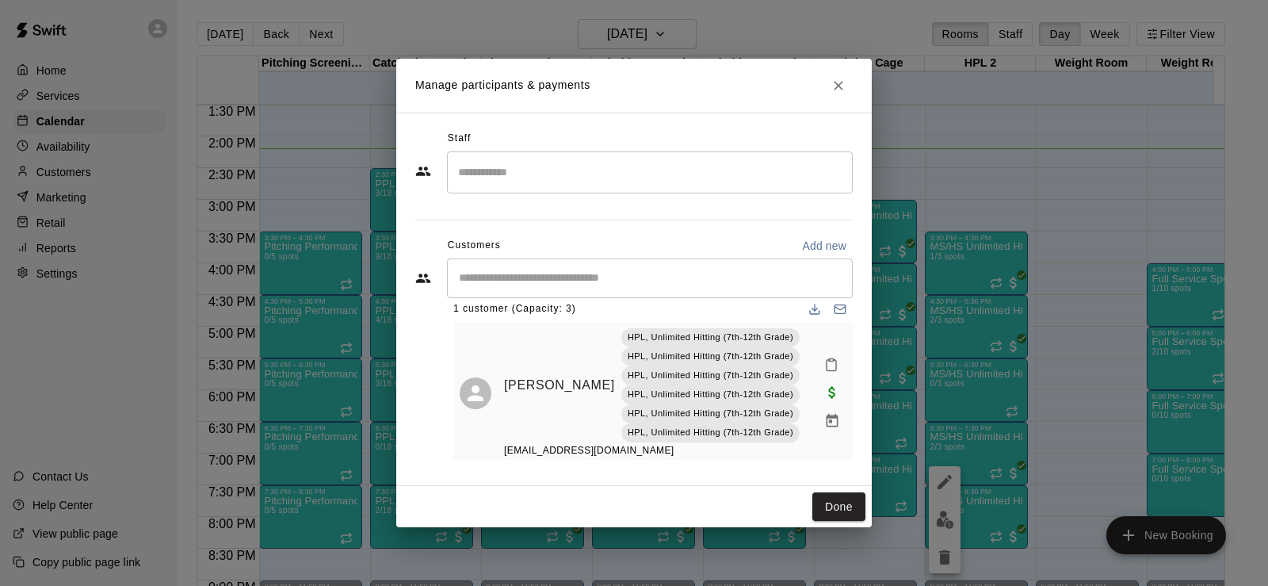
scroll to position [30, 0]
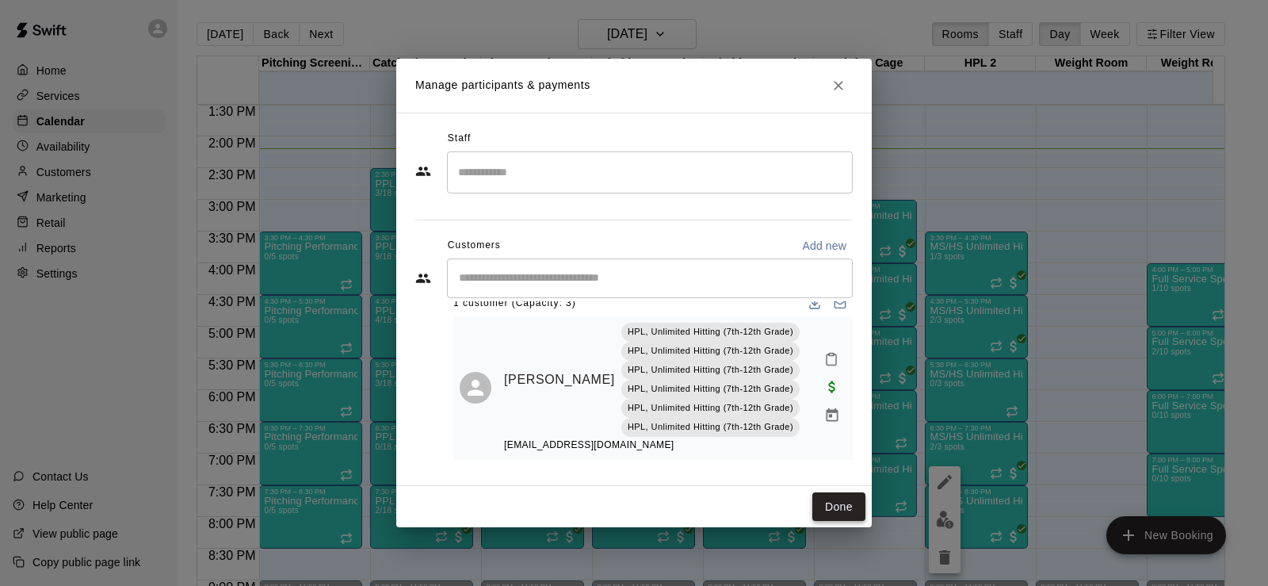
click at [844, 499] on button "Done" at bounding box center [839, 506] width 53 height 29
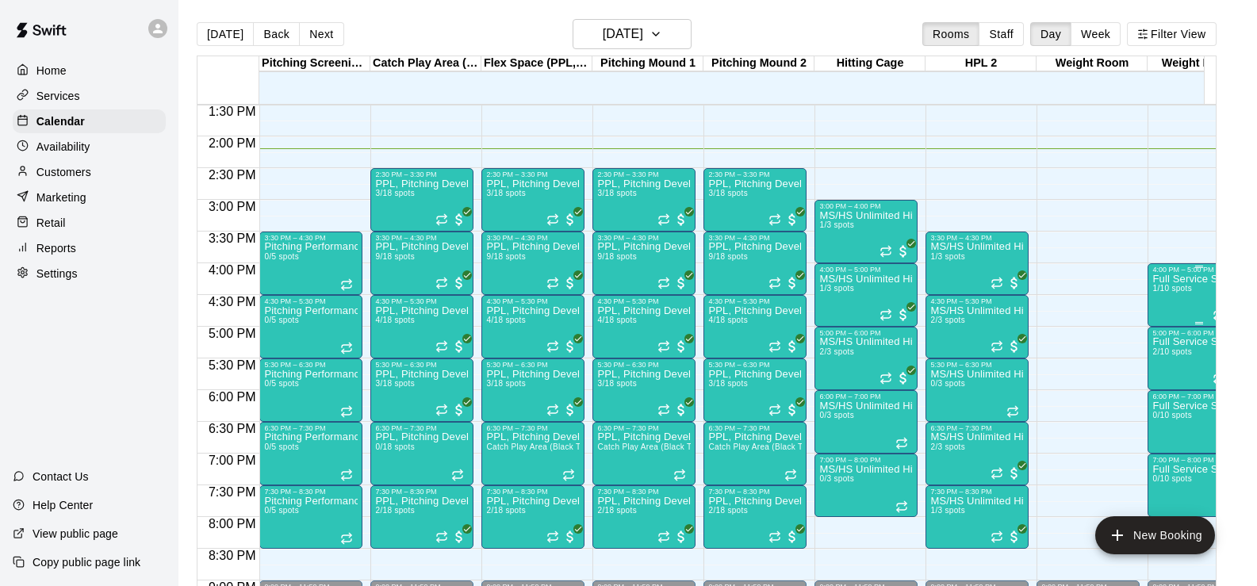
click at [1162, 297] on div "Full Service Sports Performance 1/10 spots" at bounding box center [1199, 567] width 94 height 586
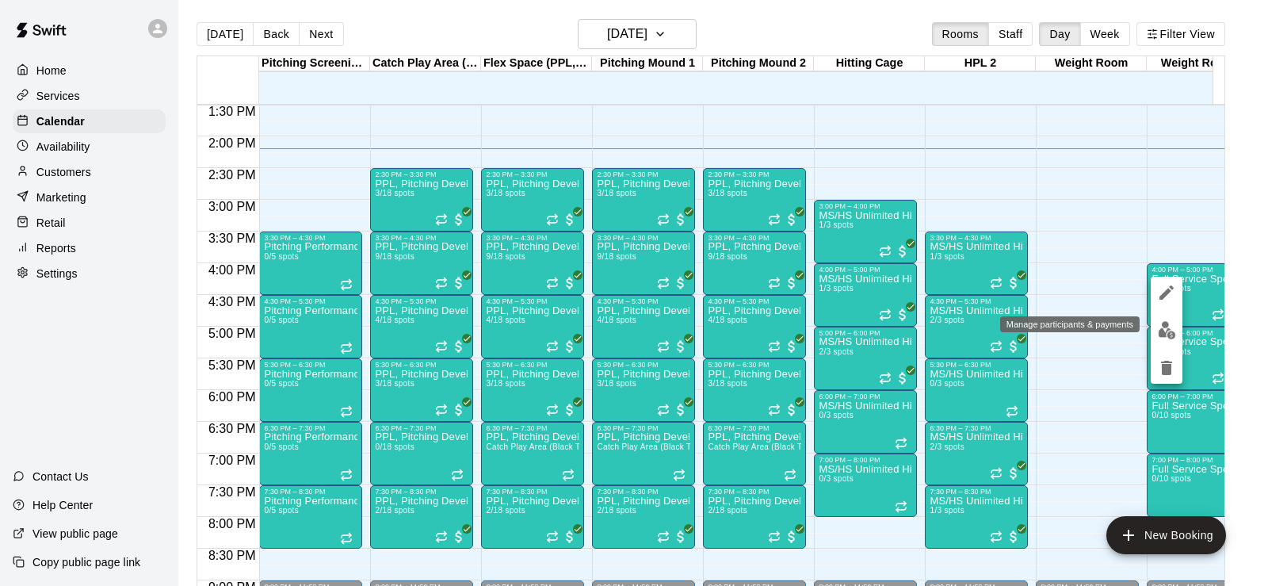
click at [1167, 332] on img "edit" at bounding box center [1167, 330] width 18 height 18
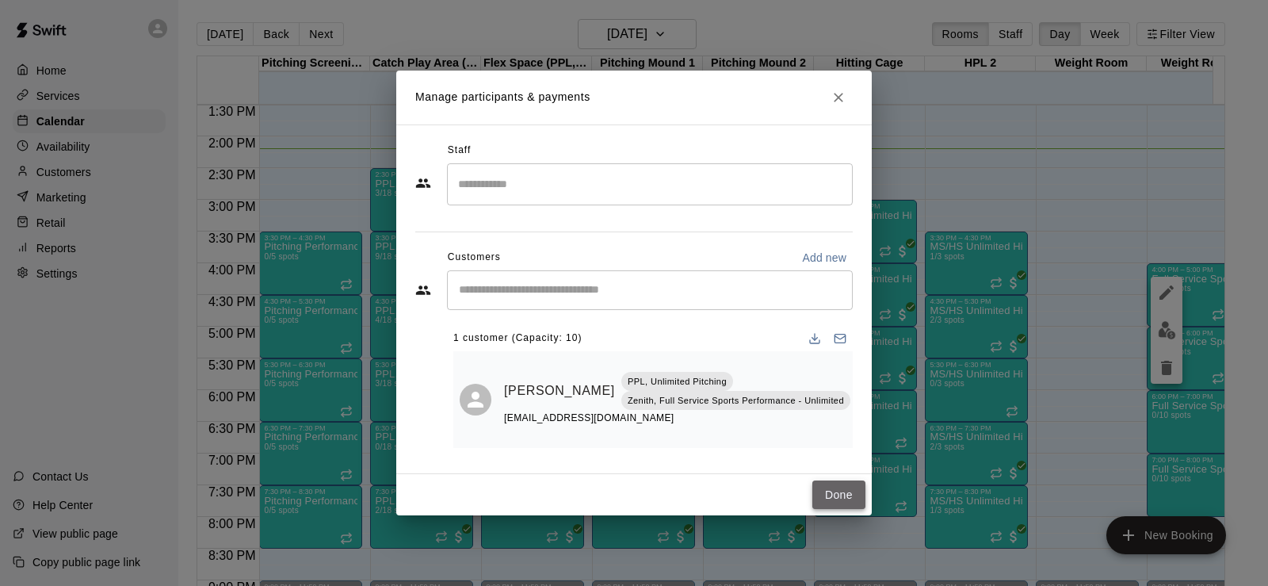
click at [844, 486] on button "Done" at bounding box center [839, 494] width 53 height 29
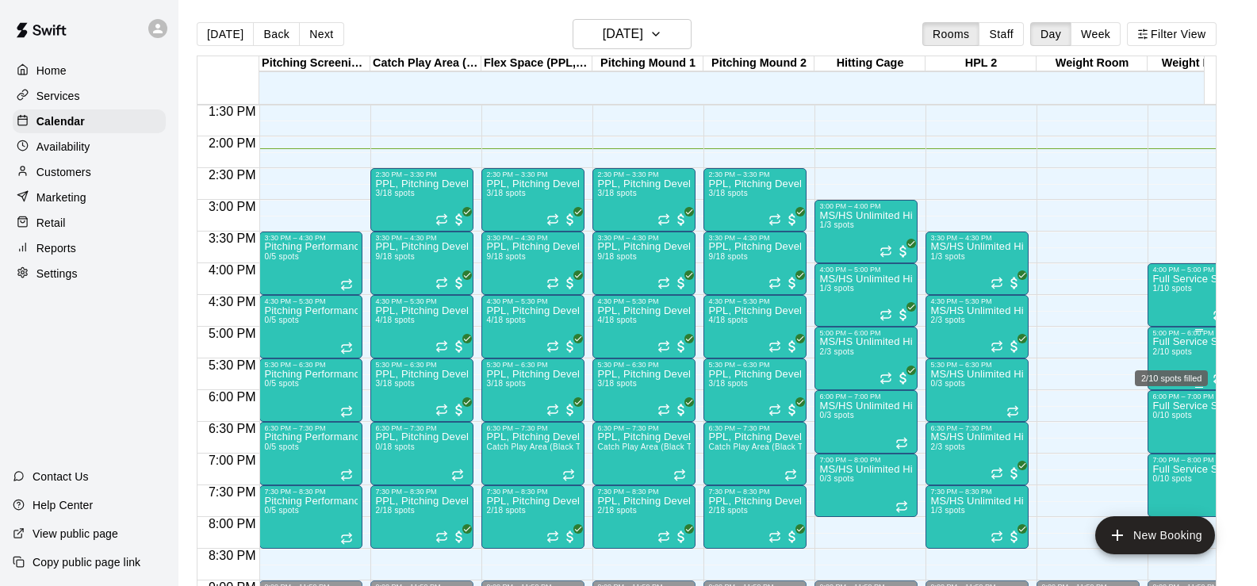
click at [1176, 355] on span "2/10 spots" at bounding box center [1171, 351] width 39 height 9
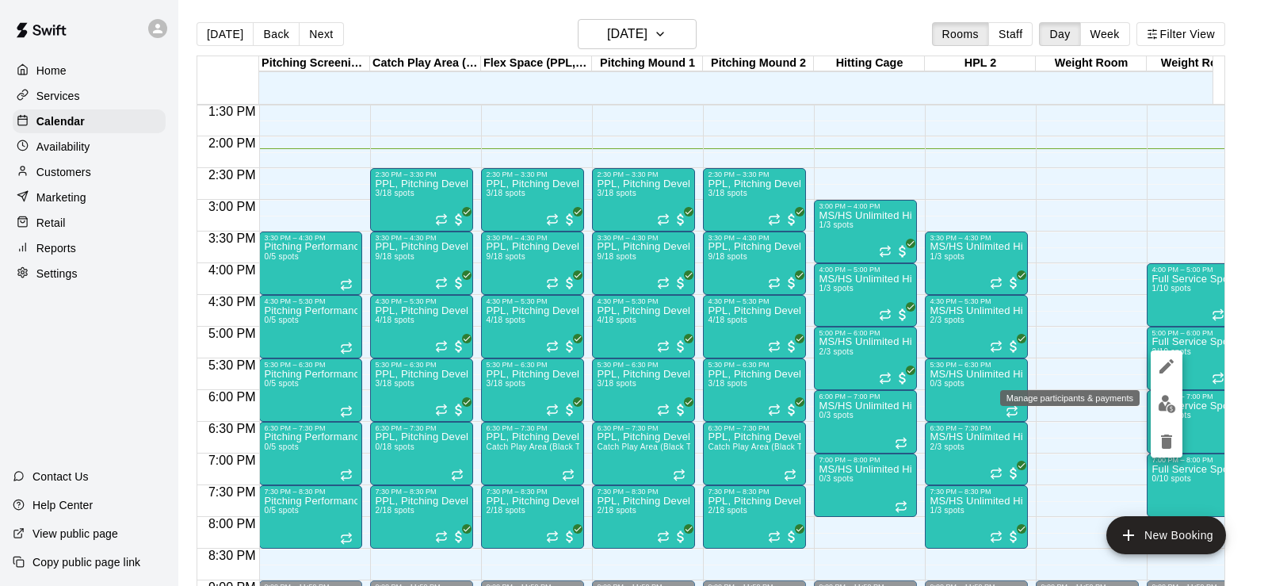
click at [1167, 407] on img "edit" at bounding box center [1167, 404] width 18 height 18
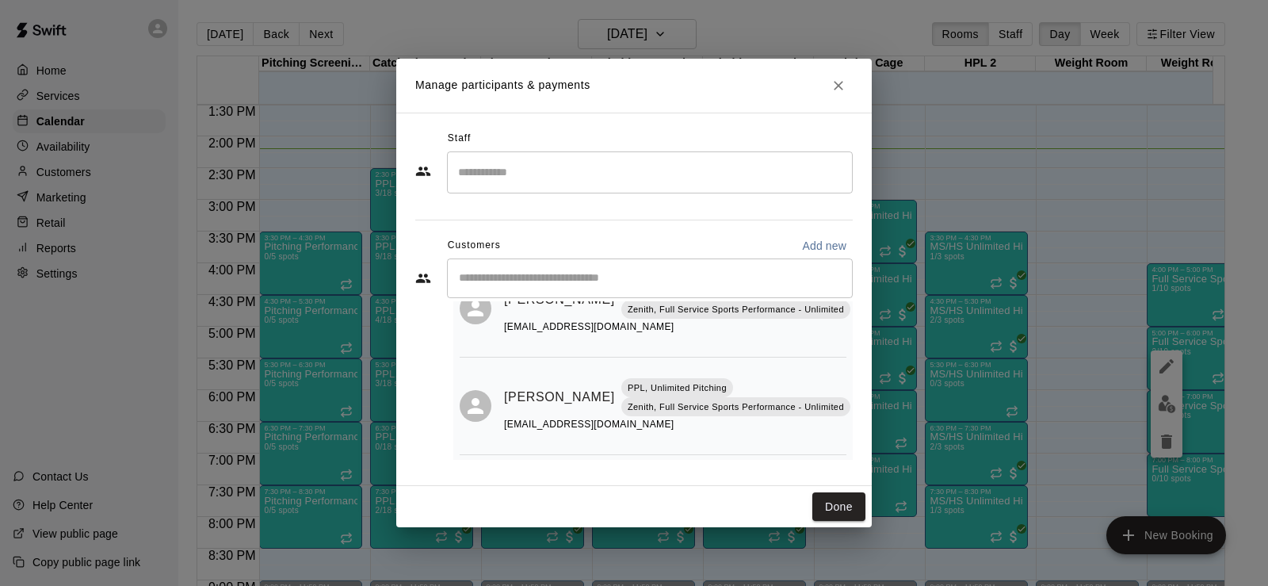
scroll to position [81, 0]
click at [846, 510] on button "Done" at bounding box center [839, 506] width 53 height 29
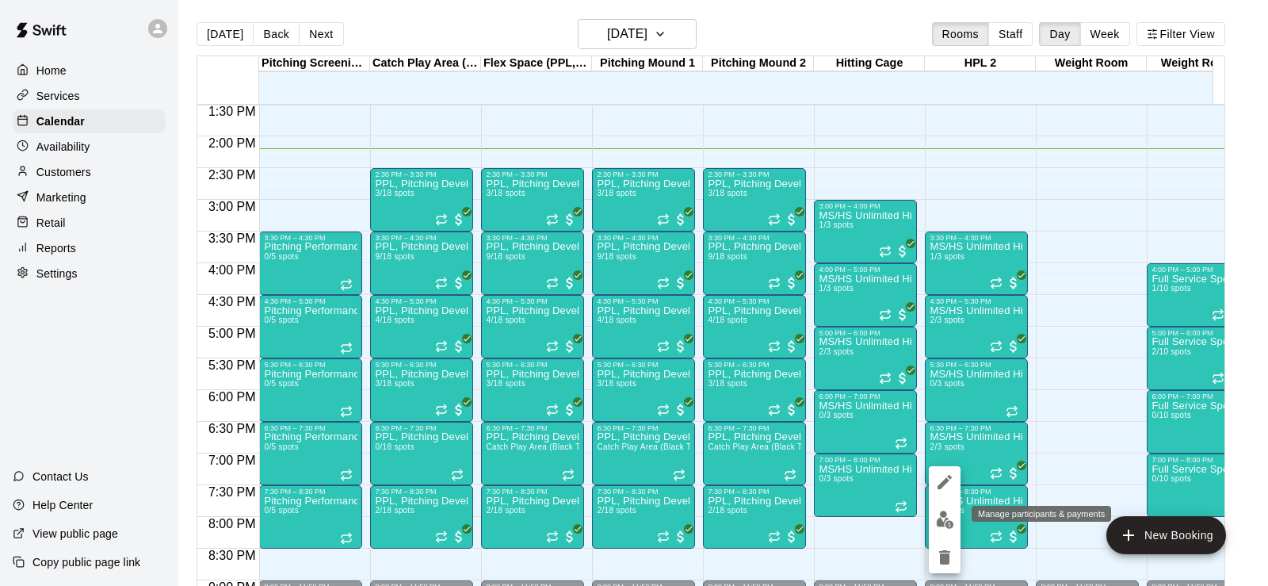
click at [940, 526] on img "edit" at bounding box center [945, 520] width 18 height 18
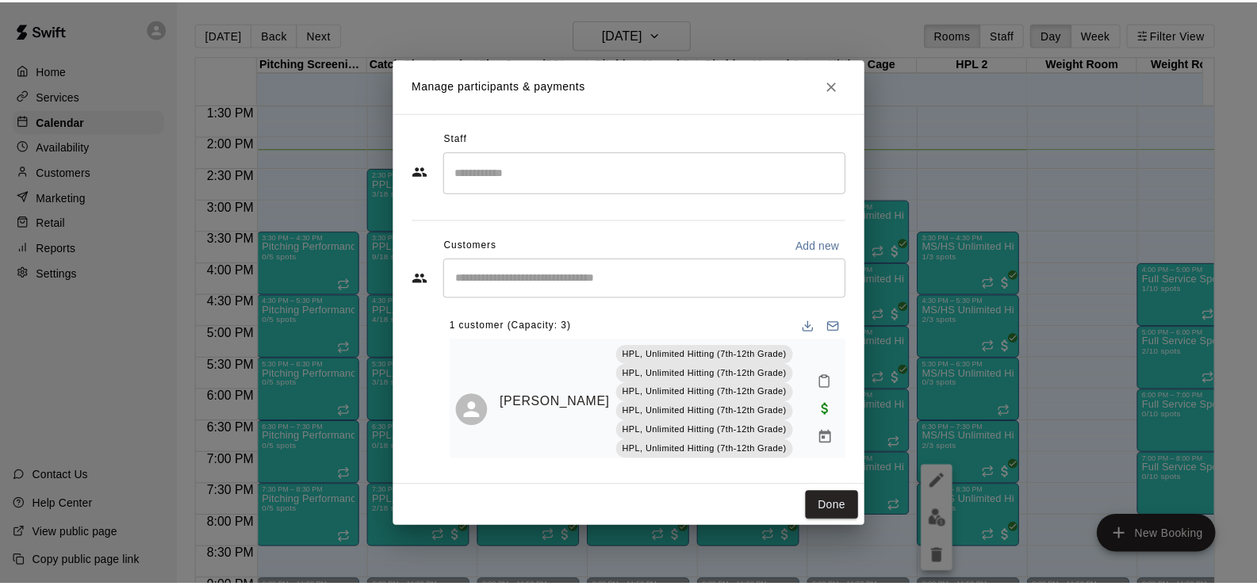
scroll to position [30, 0]
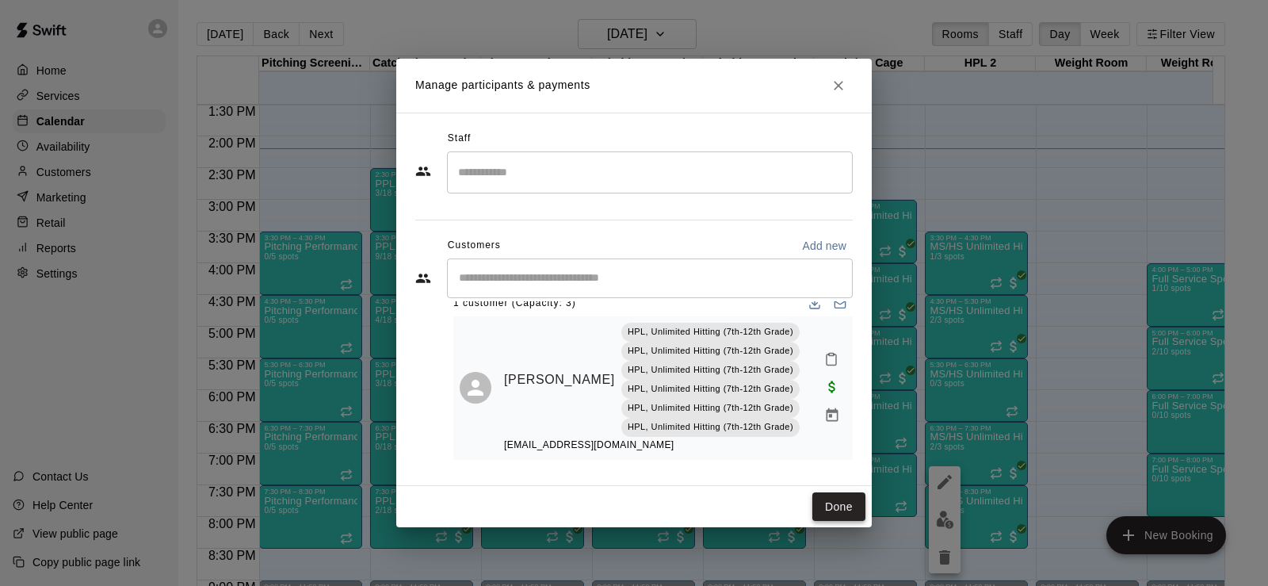
click at [848, 503] on button "Done" at bounding box center [839, 506] width 53 height 29
